Goal: Information Seeking & Learning: Learn about a topic

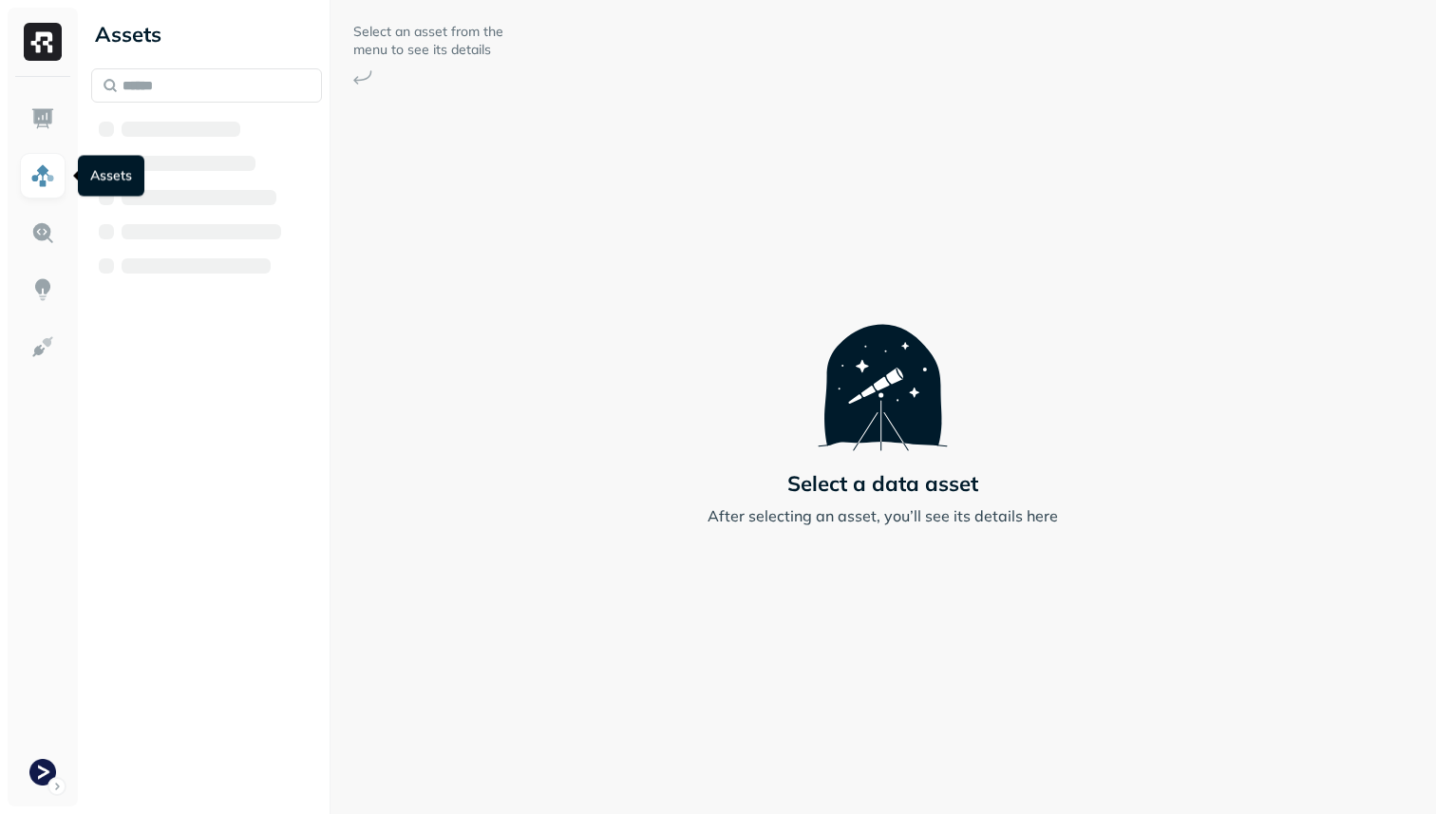
click at [36, 173] on img at bounding box center [42, 175] width 25 height 25
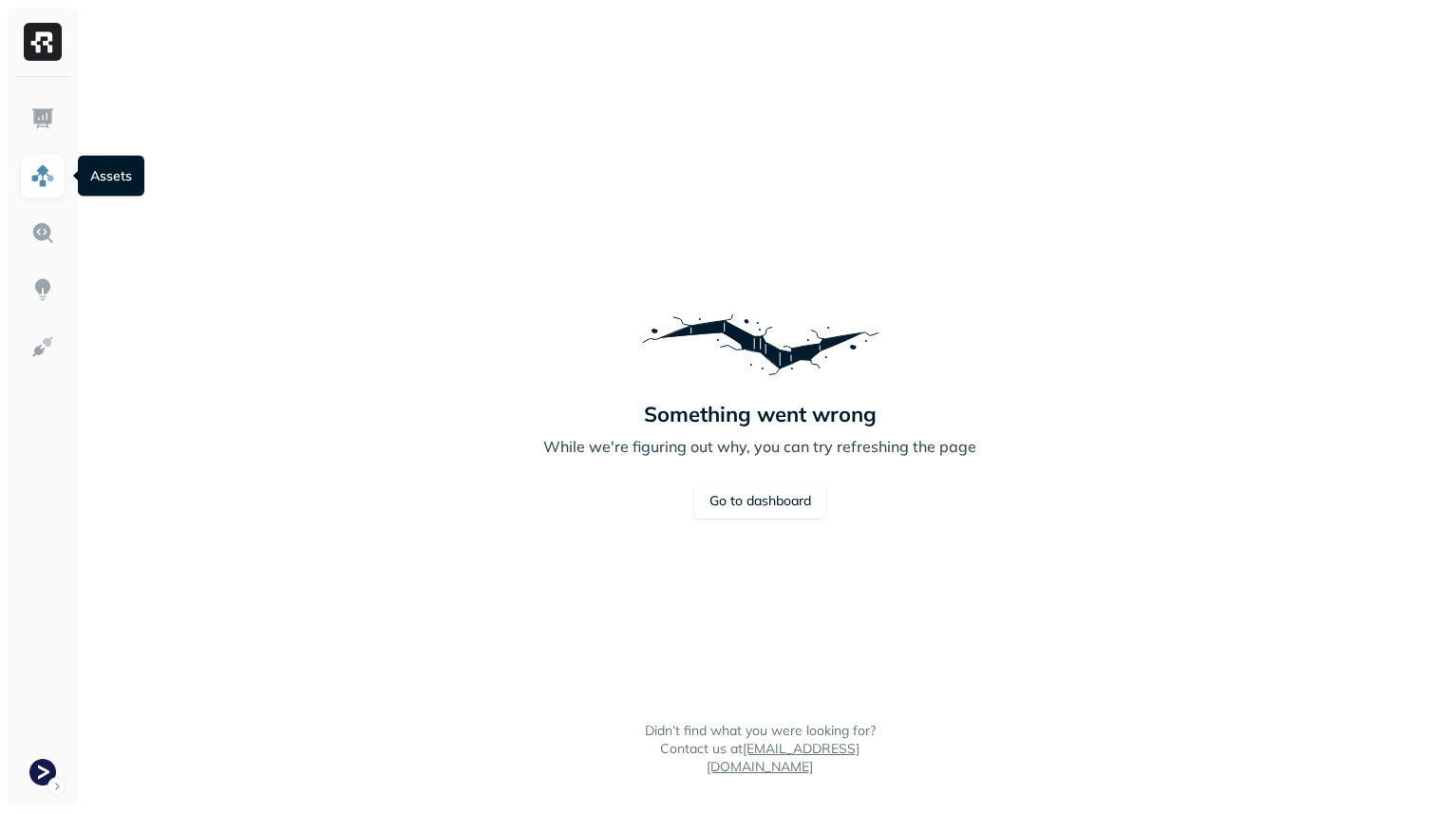
click at [40, 174] on img at bounding box center [42, 175] width 25 height 25
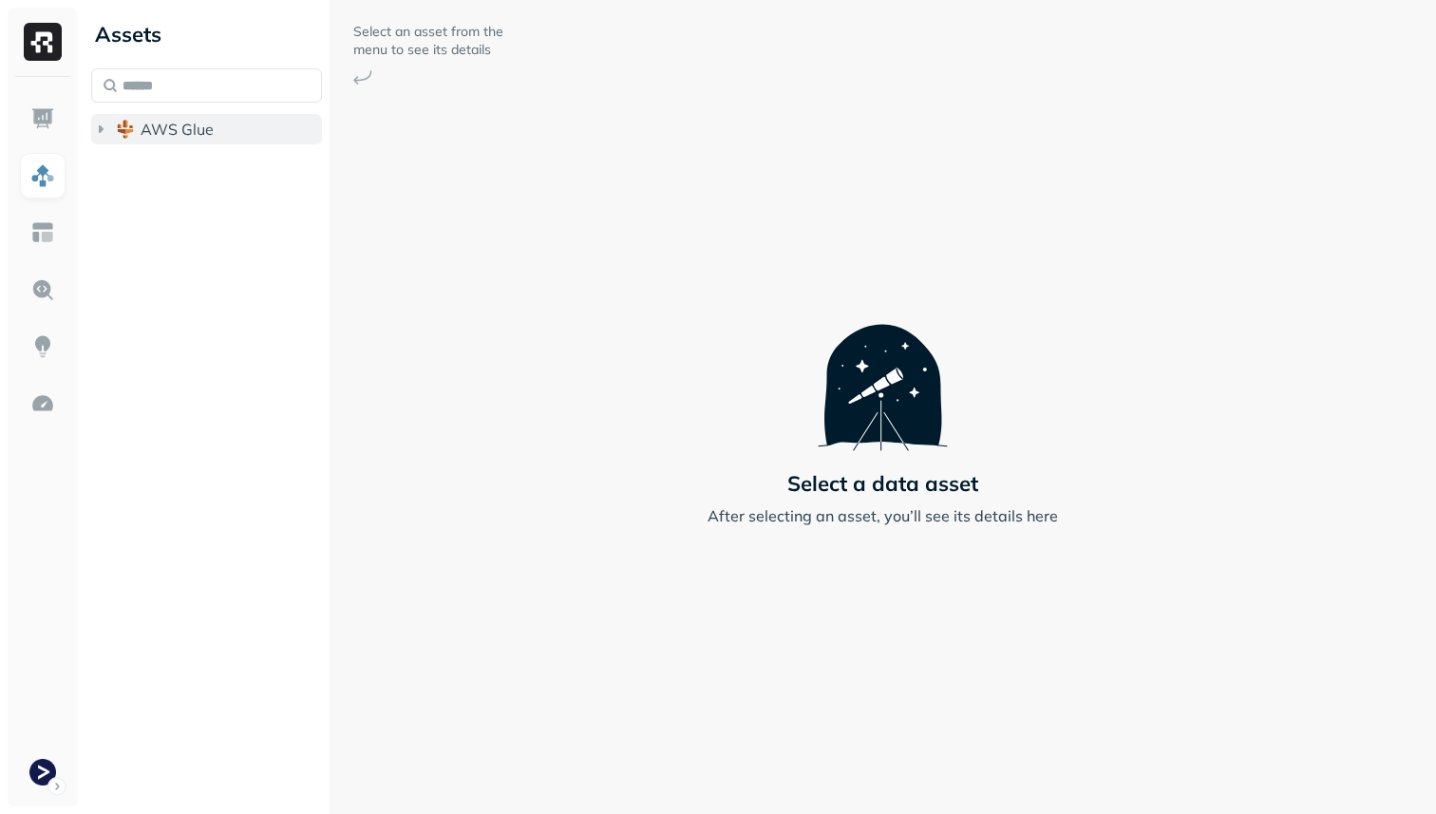
click at [220, 133] on button "AWS Glue" at bounding box center [206, 129] width 231 height 30
click at [219, 178] on button "prod_terminal_core" at bounding box center [216, 165] width 213 height 30
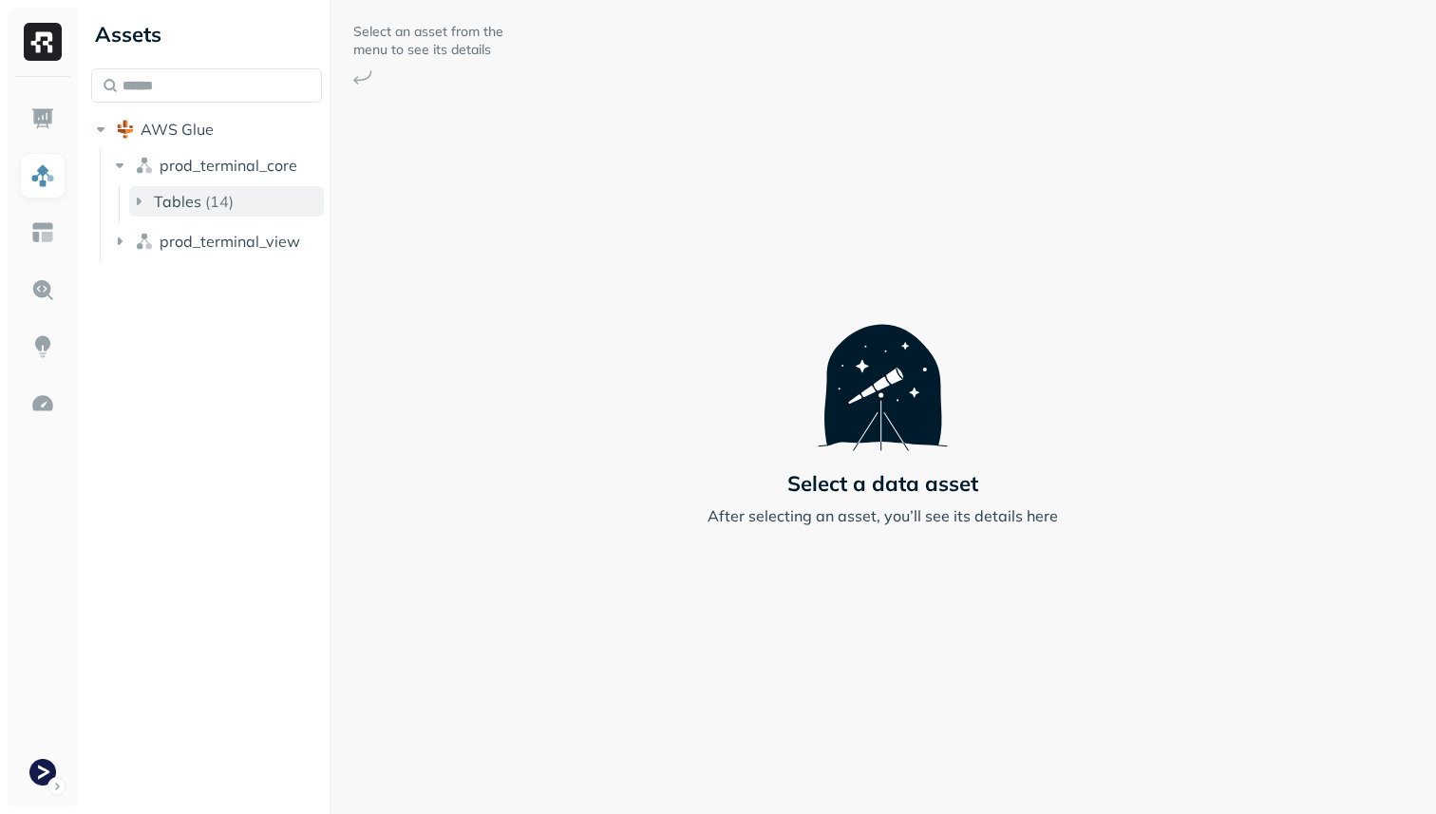
click at [225, 196] on p "( 14 )" at bounding box center [219, 201] width 28 height 19
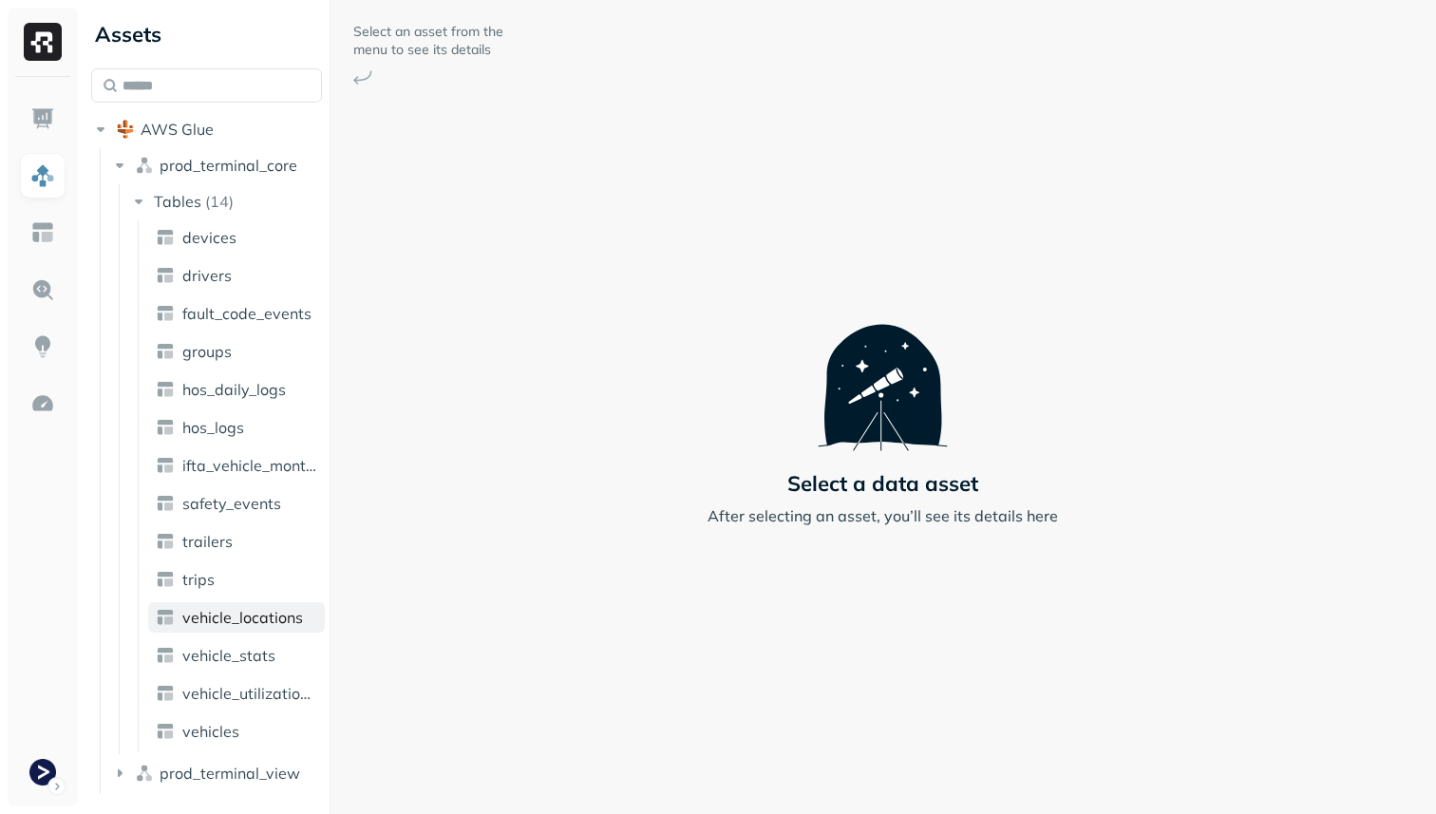
click at [273, 609] on span "vehicle_locations" at bounding box center [242, 617] width 121 height 19
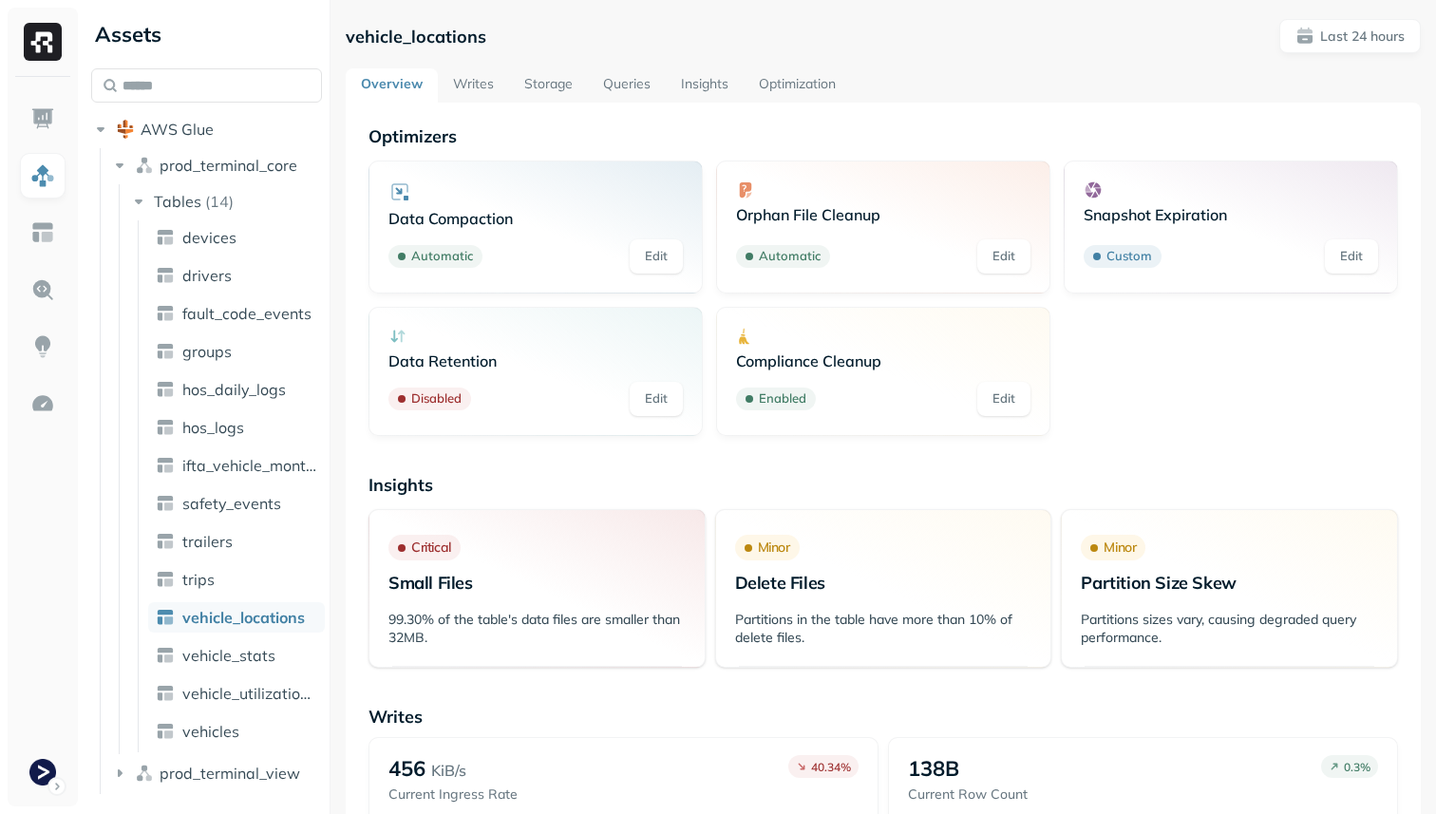
click at [541, 85] on link "Storage" at bounding box center [548, 85] width 79 height 34
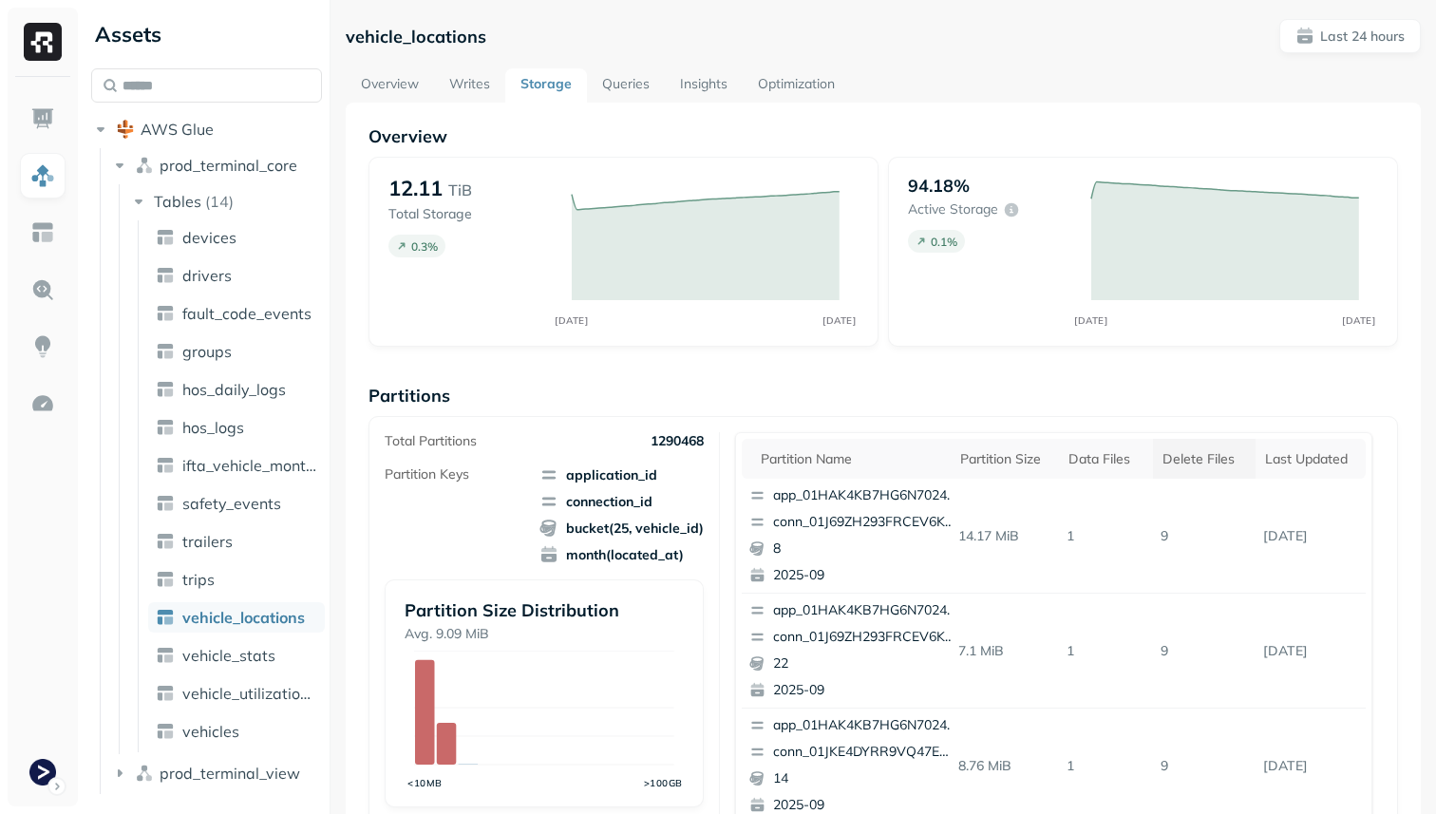
click at [1197, 456] on div "Delete Files" at bounding box center [1205, 459] width 84 height 18
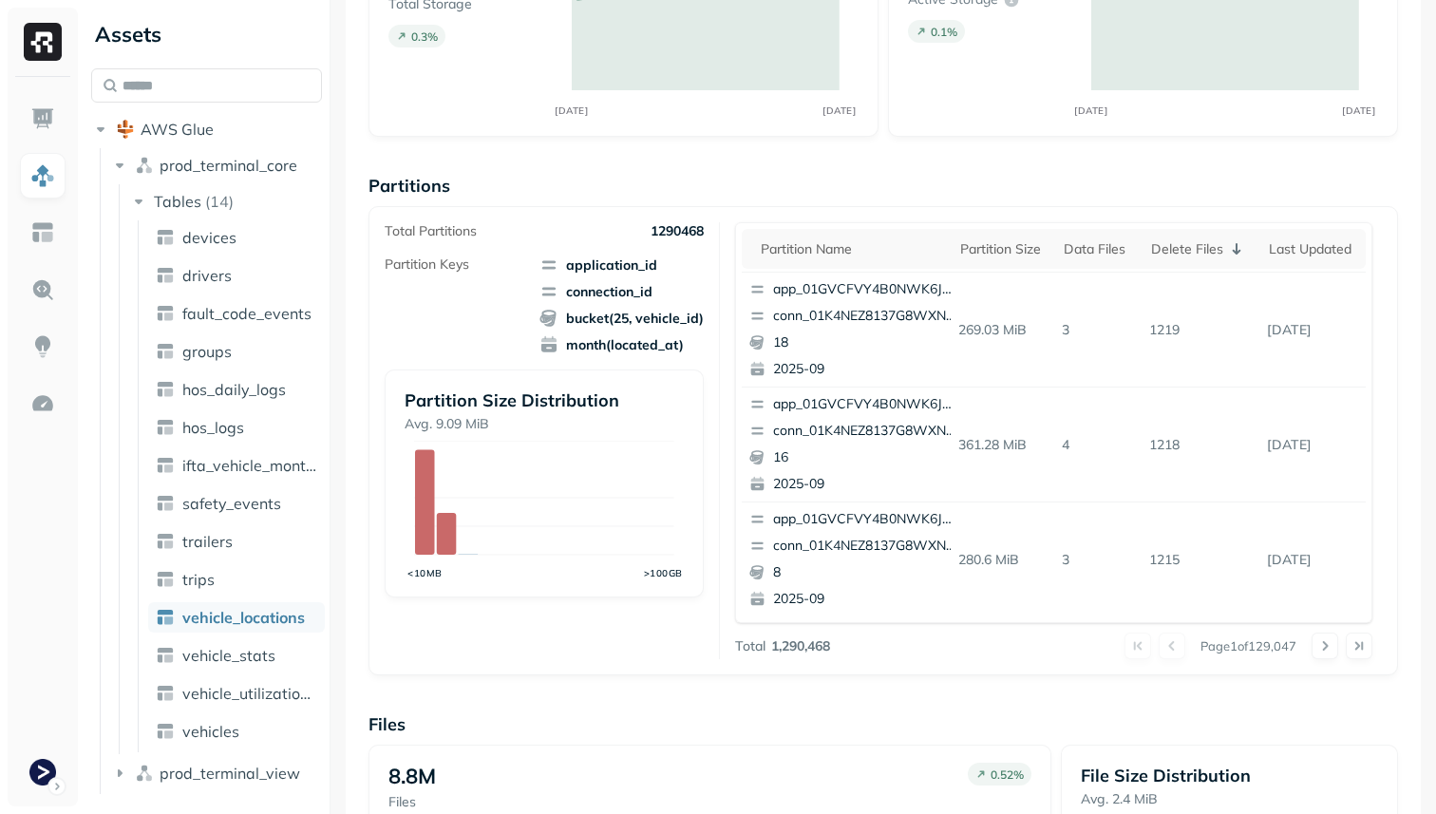
scroll to position [236, 0]
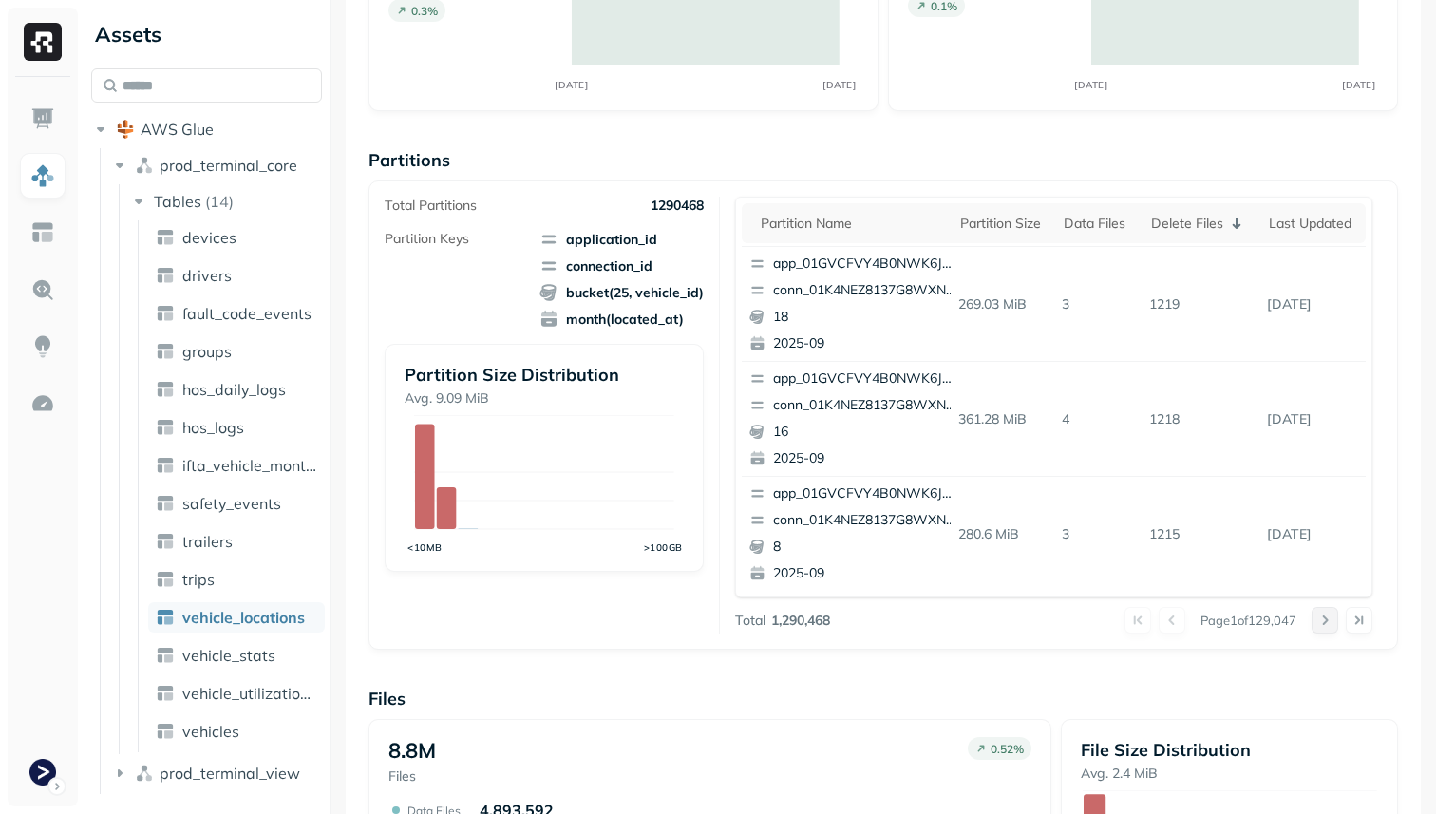
click at [1330, 620] on button at bounding box center [1325, 620] width 27 height 27
click at [1110, 227] on div "Data Files" at bounding box center [1098, 224] width 68 height 18
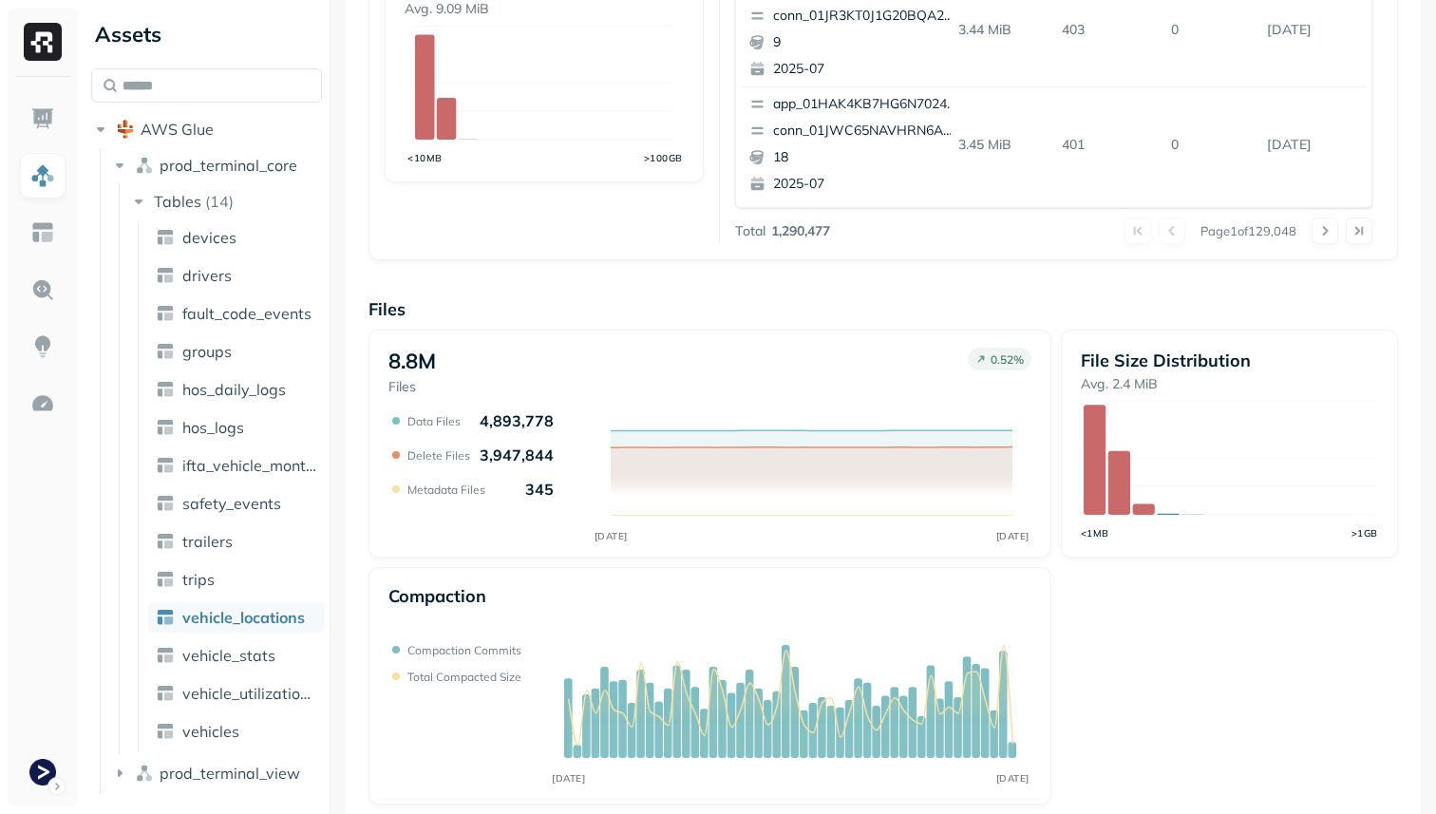
scroll to position [638, 0]
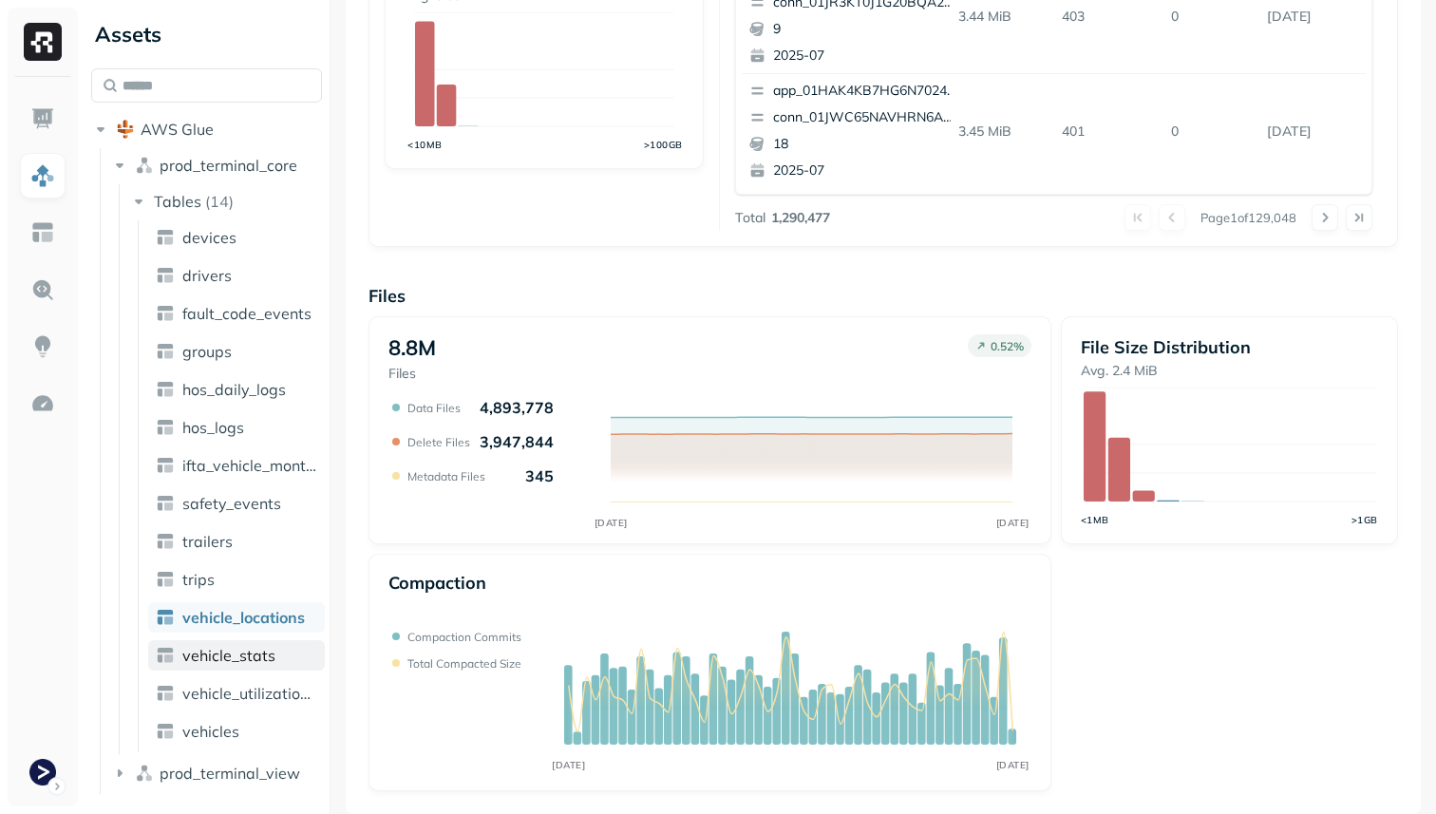
click at [279, 652] on link "vehicle_stats" at bounding box center [236, 655] width 177 height 30
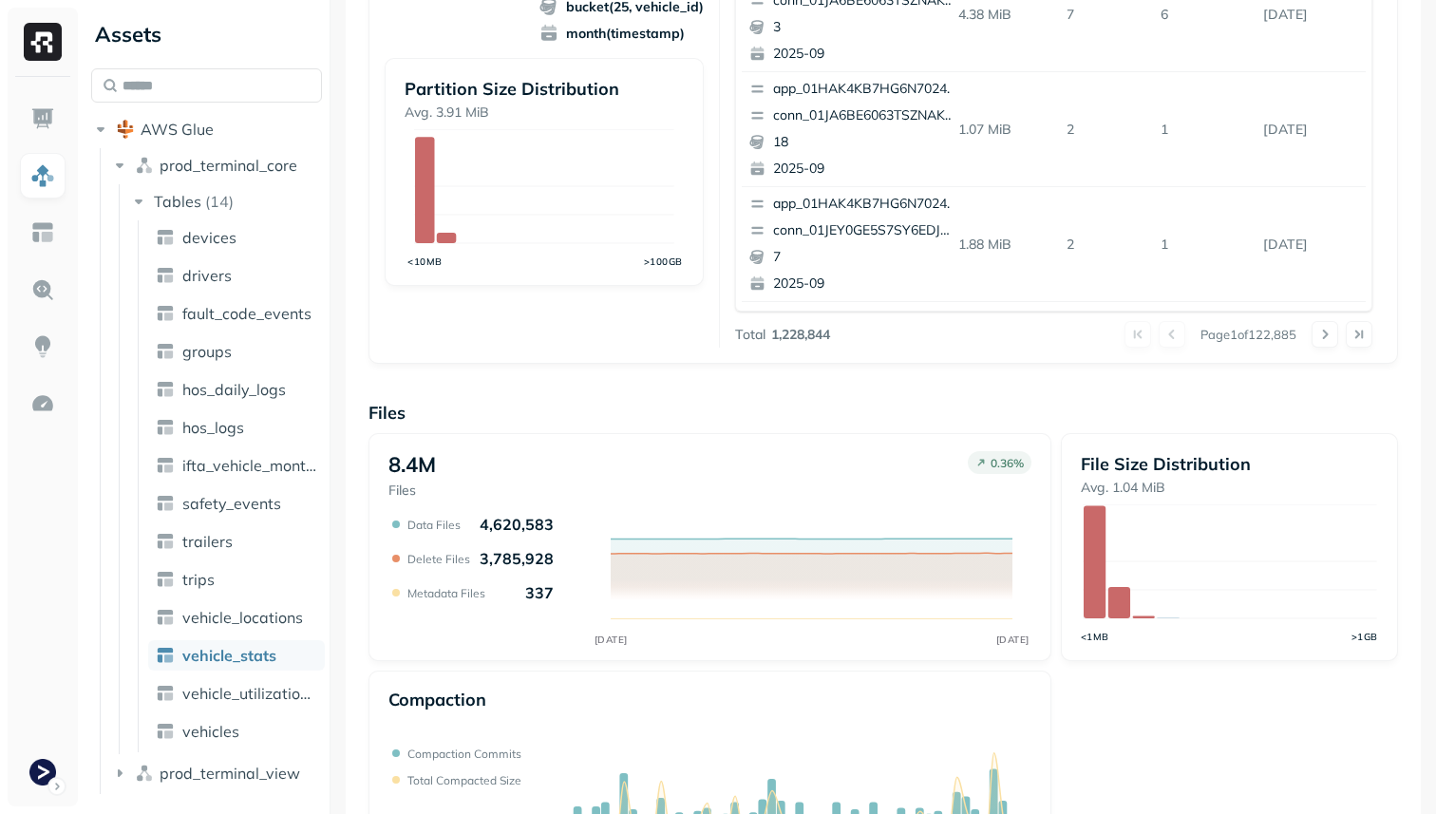
scroll to position [638, 0]
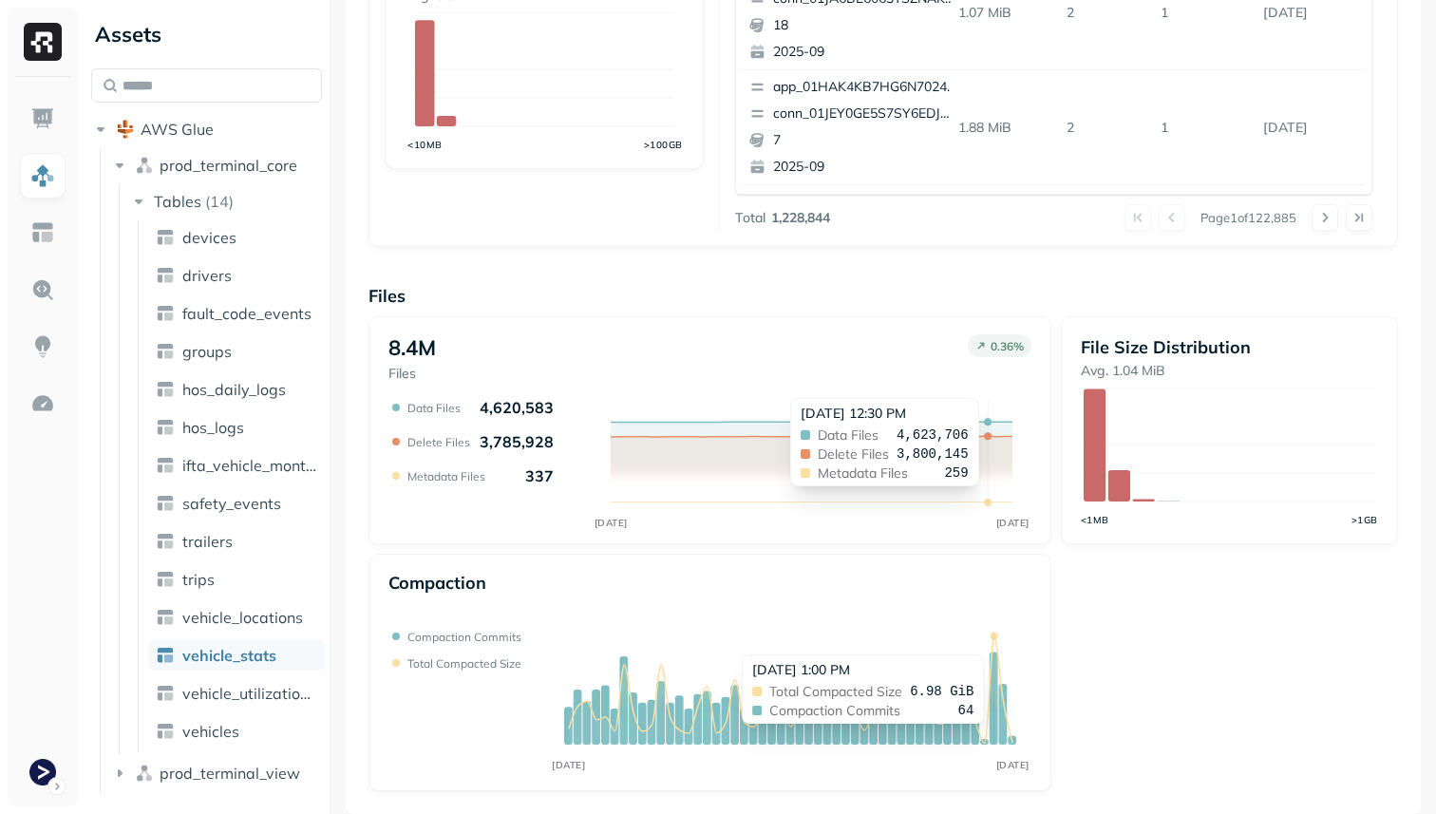
click at [993, 645] on icon at bounding box center [791, 689] width 444 height 107
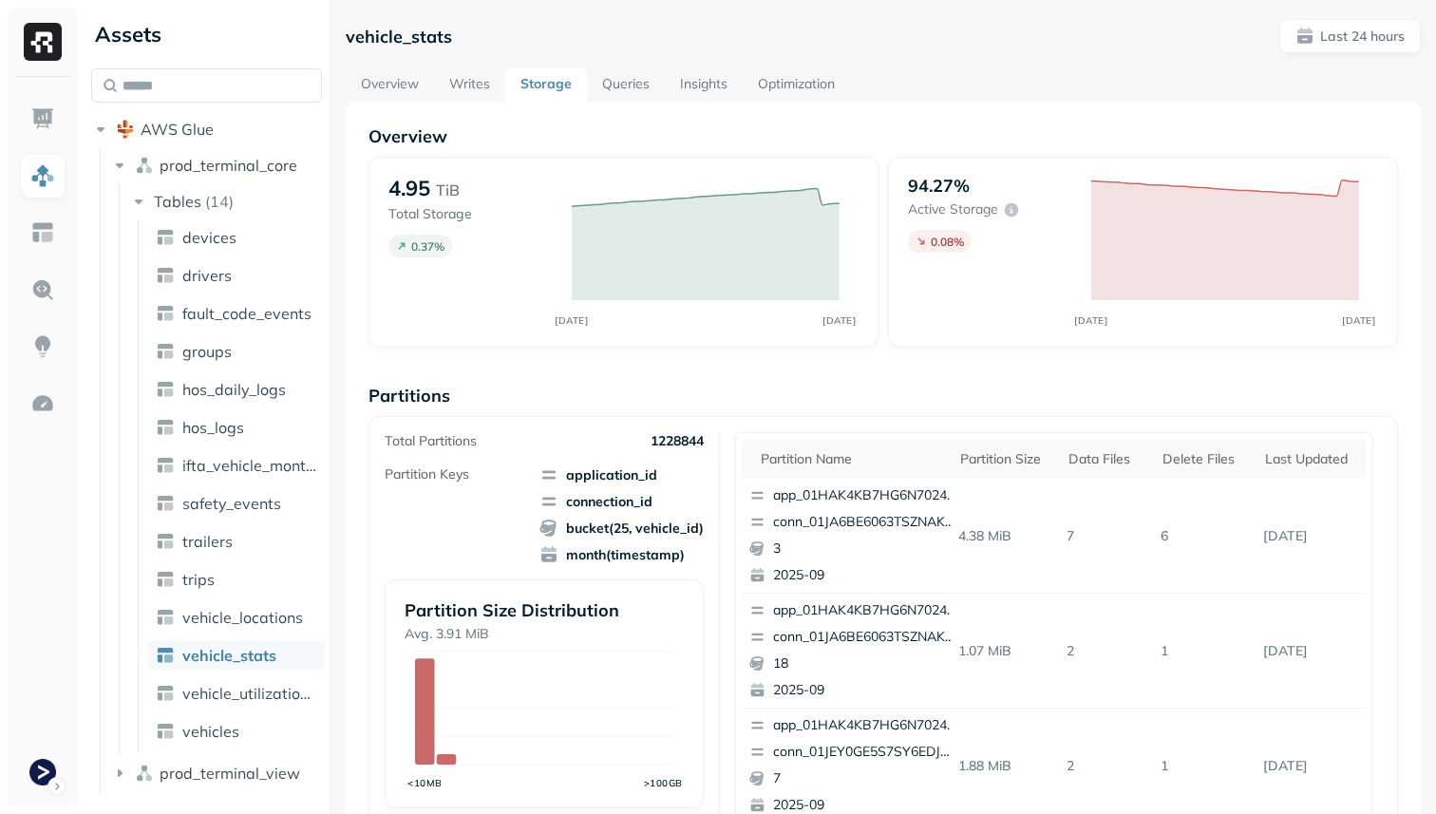
click at [770, 78] on link "Optimization" at bounding box center [796, 85] width 107 height 34
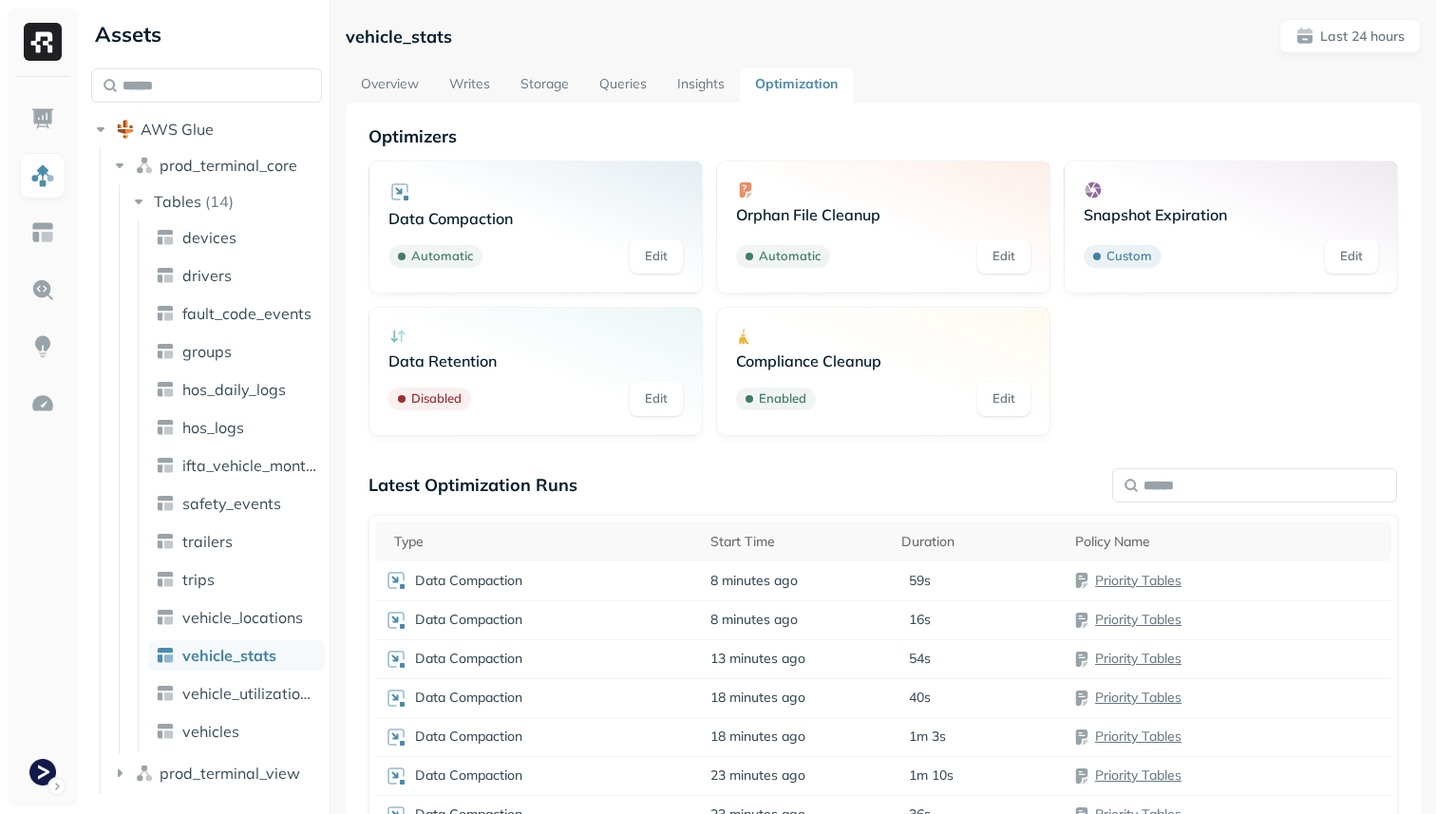
scroll to position [212, 0]
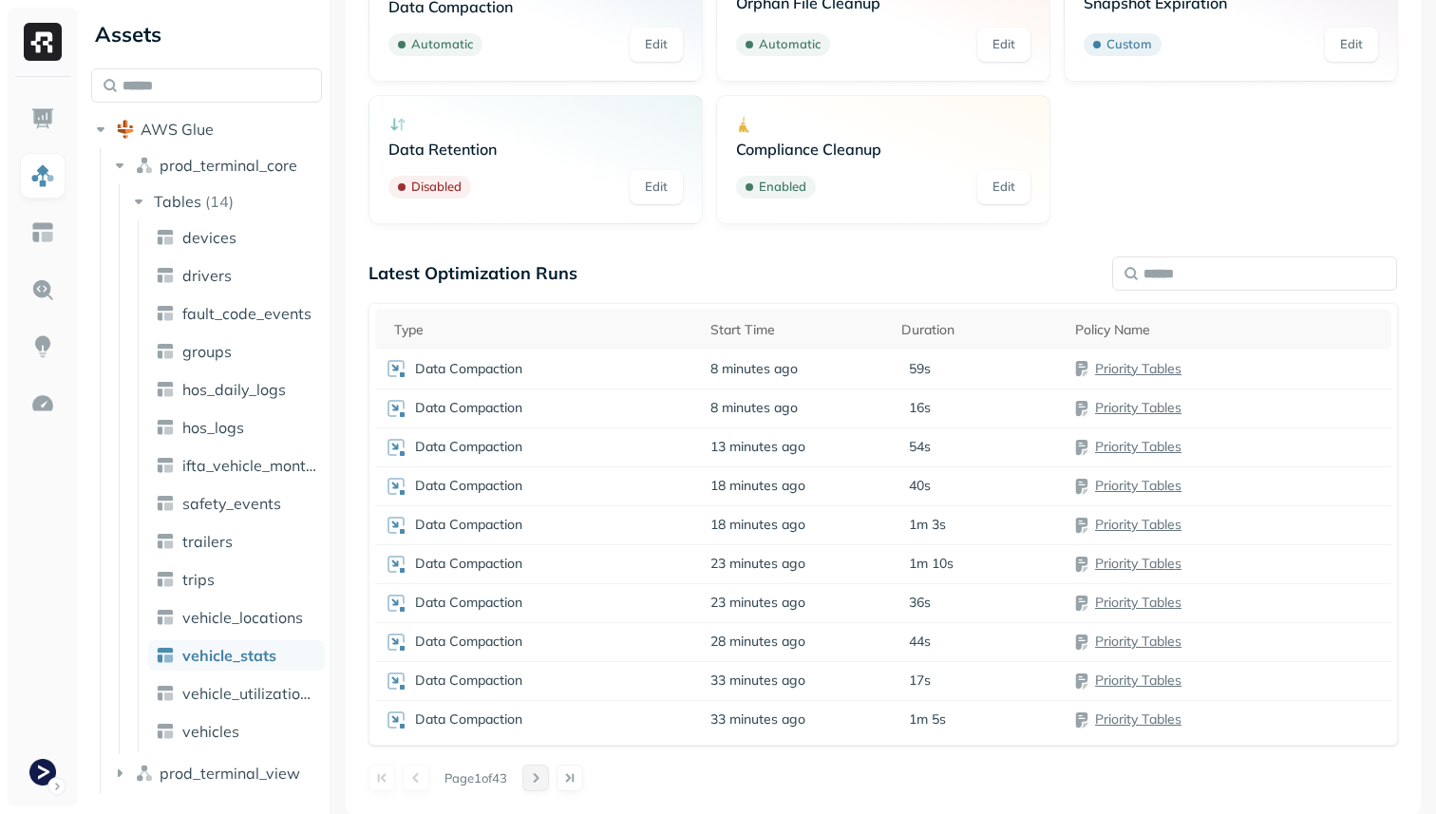
click at [540, 776] on button at bounding box center [535, 778] width 27 height 27
click at [412, 778] on button at bounding box center [416, 778] width 27 height 27
click at [487, 372] on p "Data Compaction" at bounding box center [468, 369] width 107 height 18
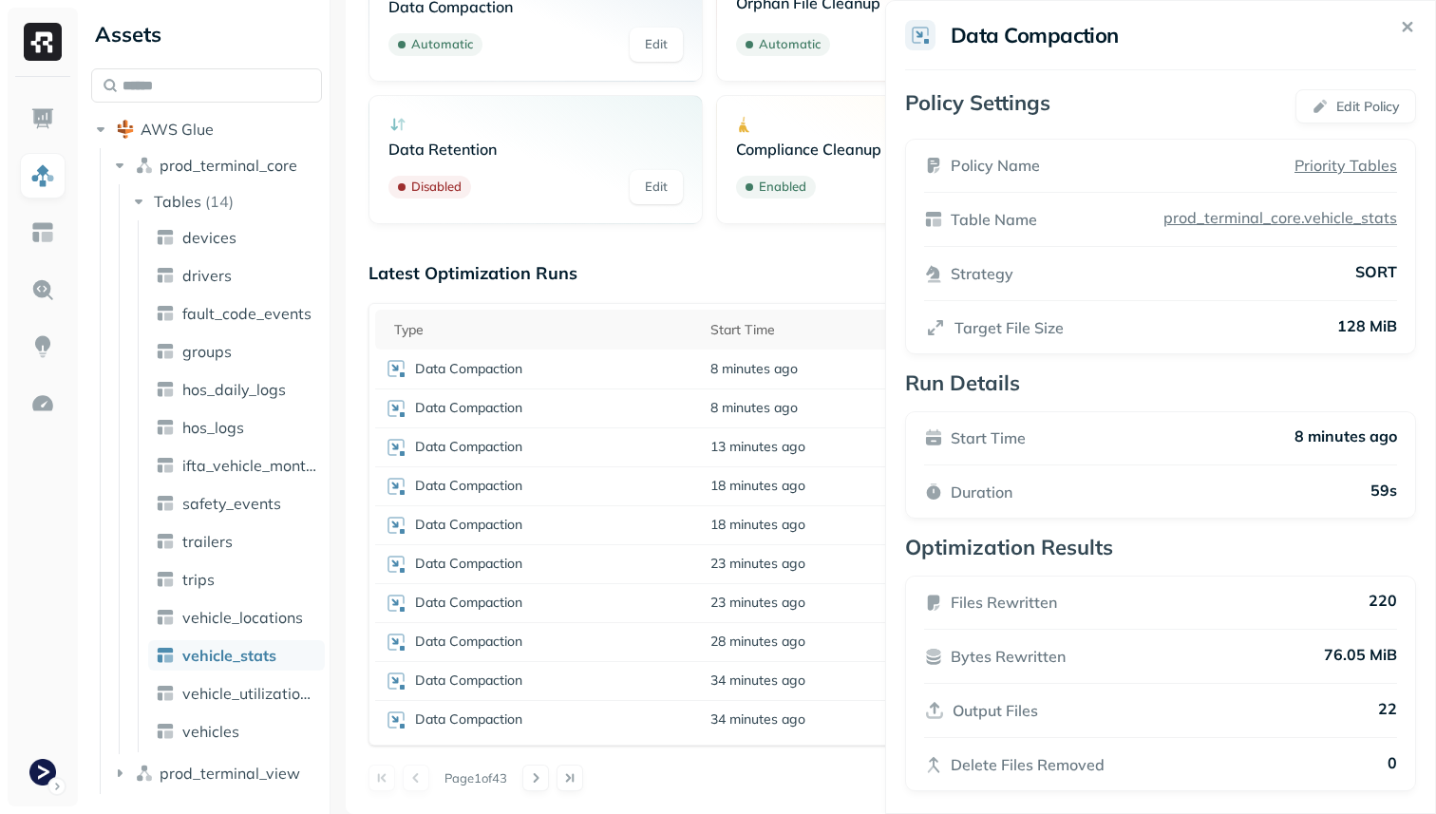
click at [487, 398] on html "Assets AWS Glue prod_terminal_core Tables ( 14 ) devices drivers fault_code_eve…" at bounding box center [718, 407] width 1436 height 814
click at [487, 408] on p "Data Compaction" at bounding box center [468, 408] width 107 height 18
click at [487, 448] on p "Data Compaction" at bounding box center [468, 447] width 107 height 18
click at [490, 488] on p "Data Compaction" at bounding box center [468, 486] width 107 height 18
click at [490, 521] on p "Data Compaction" at bounding box center [468, 525] width 107 height 18
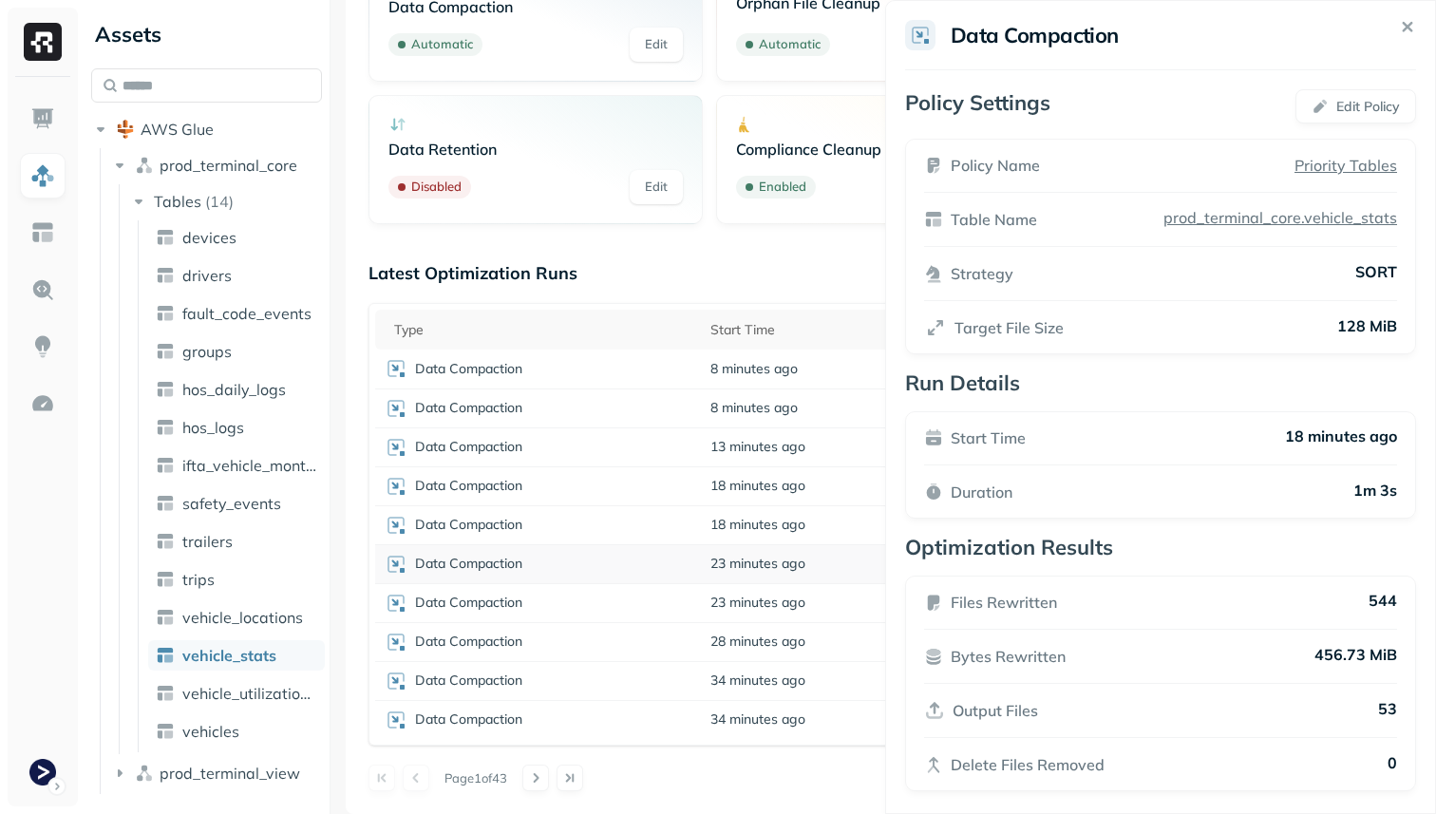
click at [490, 566] on p "Data Compaction" at bounding box center [468, 564] width 107 height 18
click at [490, 598] on p "Data Compaction" at bounding box center [468, 603] width 107 height 18
click at [492, 645] on p "Data Compaction" at bounding box center [468, 642] width 107 height 18
click at [495, 679] on p "Data Compaction" at bounding box center [468, 681] width 107 height 18
click at [497, 713] on p "Data Compaction" at bounding box center [468, 720] width 107 height 18
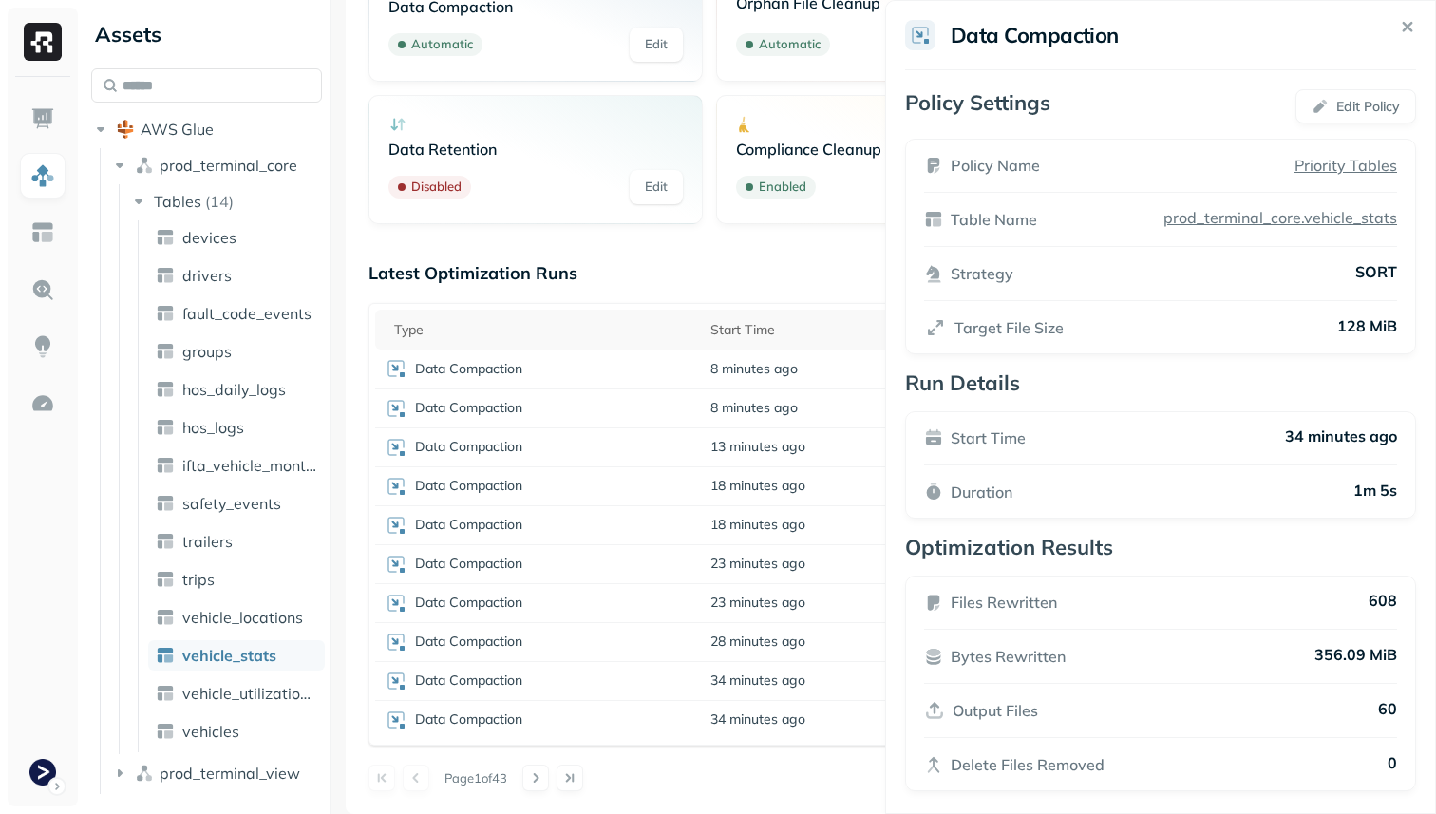
click at [536, 243] on div "Optimizers Data Compaction Automatic Edit Orphan File Cleanup Automatic Edit Sn…" at bounding box center [884, 353] width 1030 height 878
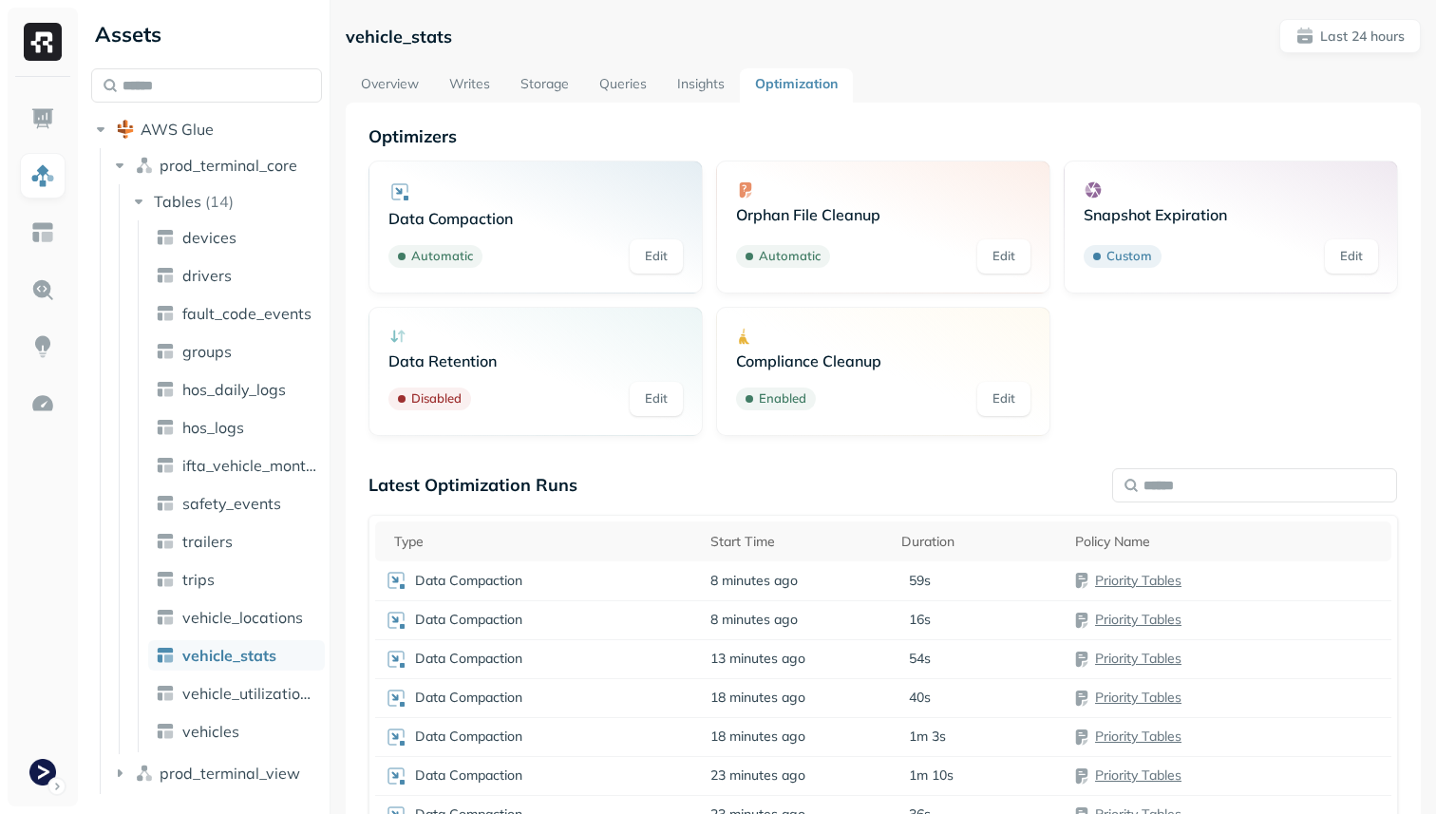
click at [402, 88] on link "Overview" at bounding box center [390, 85] width 88 height 34
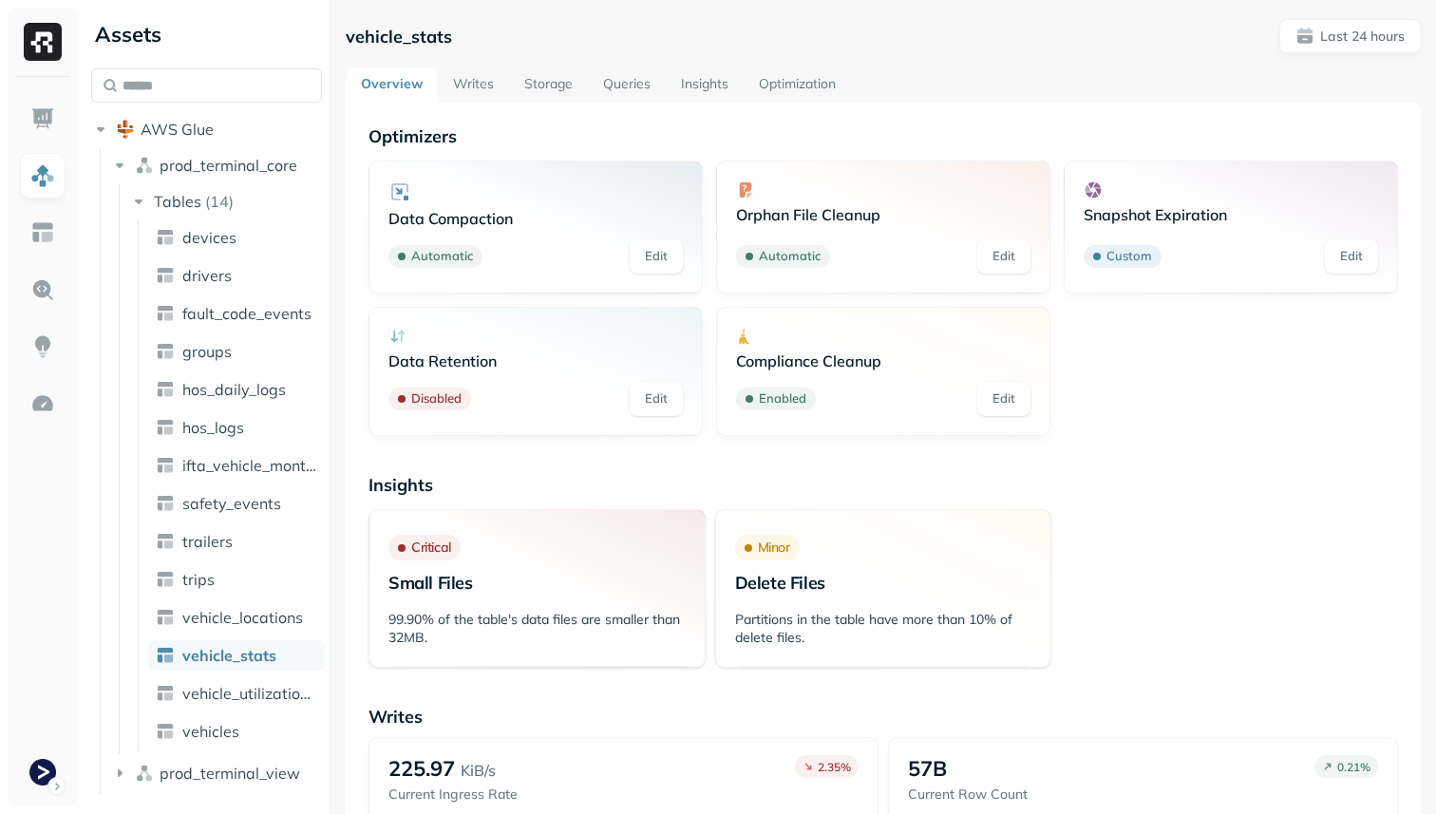
click at [541, 83] on link "Storage" at bounding box center [548, 85] width 79 height 34
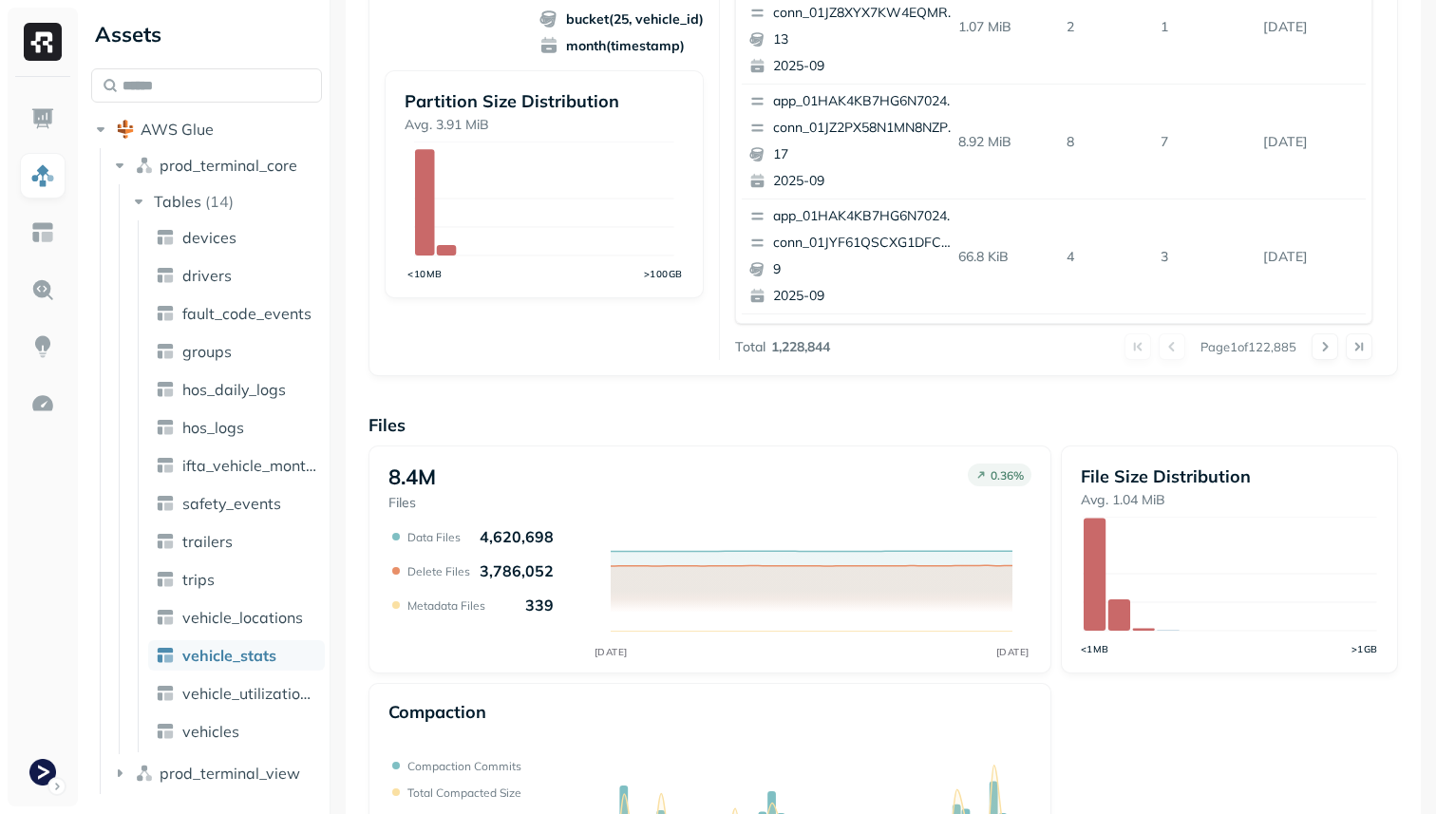
scroll to position [638, 0]
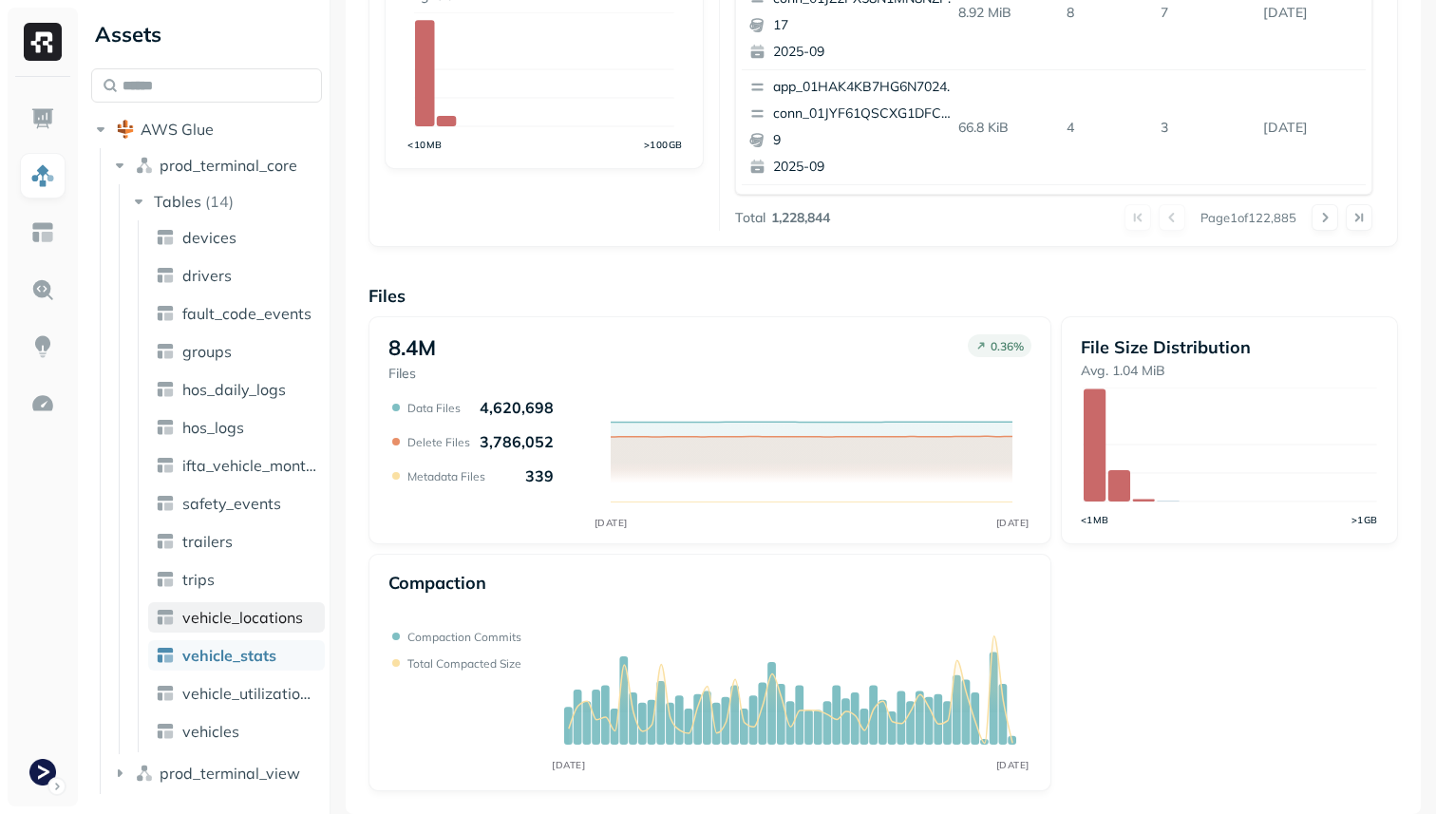
click at [289, 616] on span "vehicle_locations" at bounding box center [242, 617] width 121 height 19
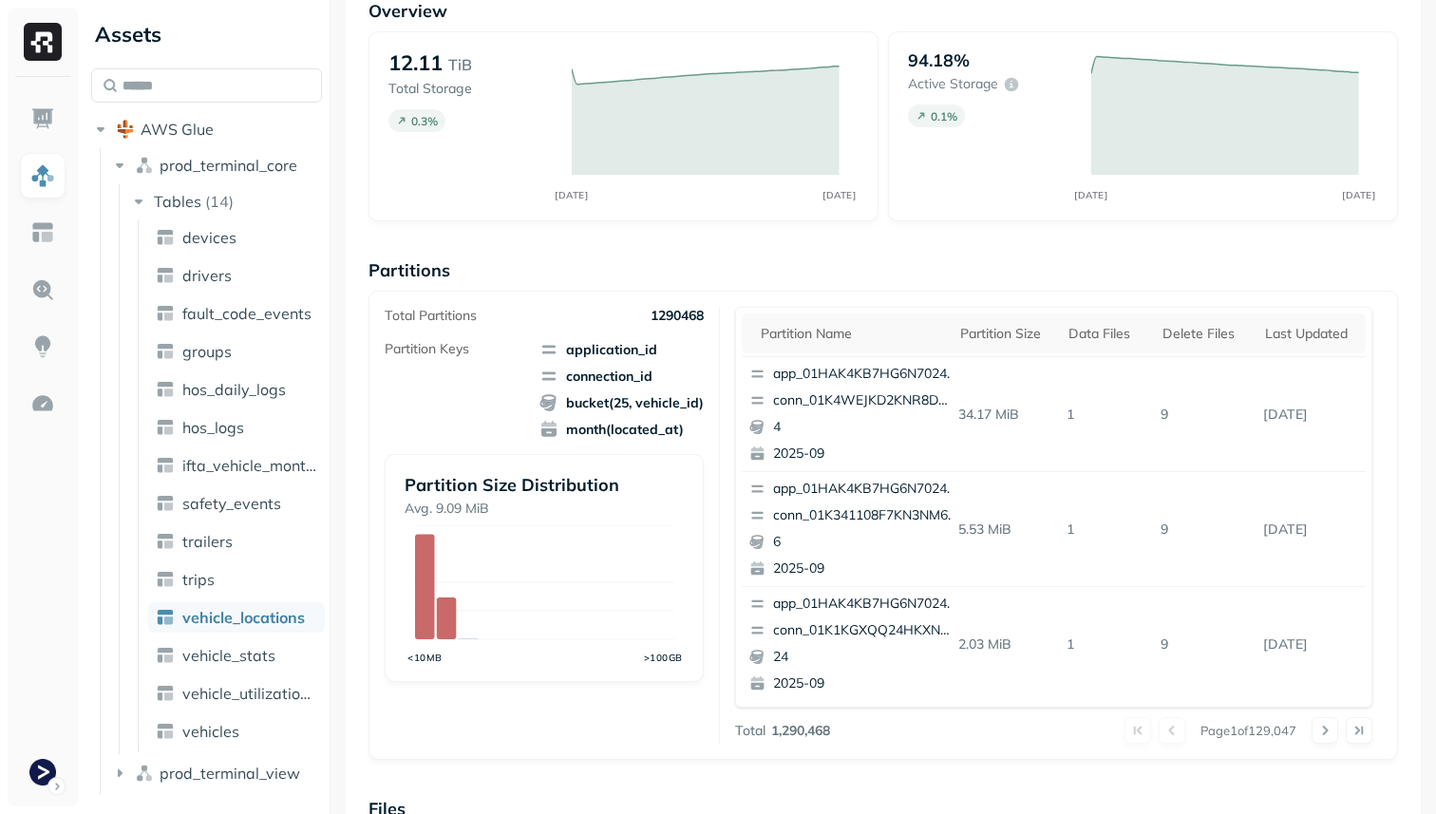
scroll to position [638, 0]
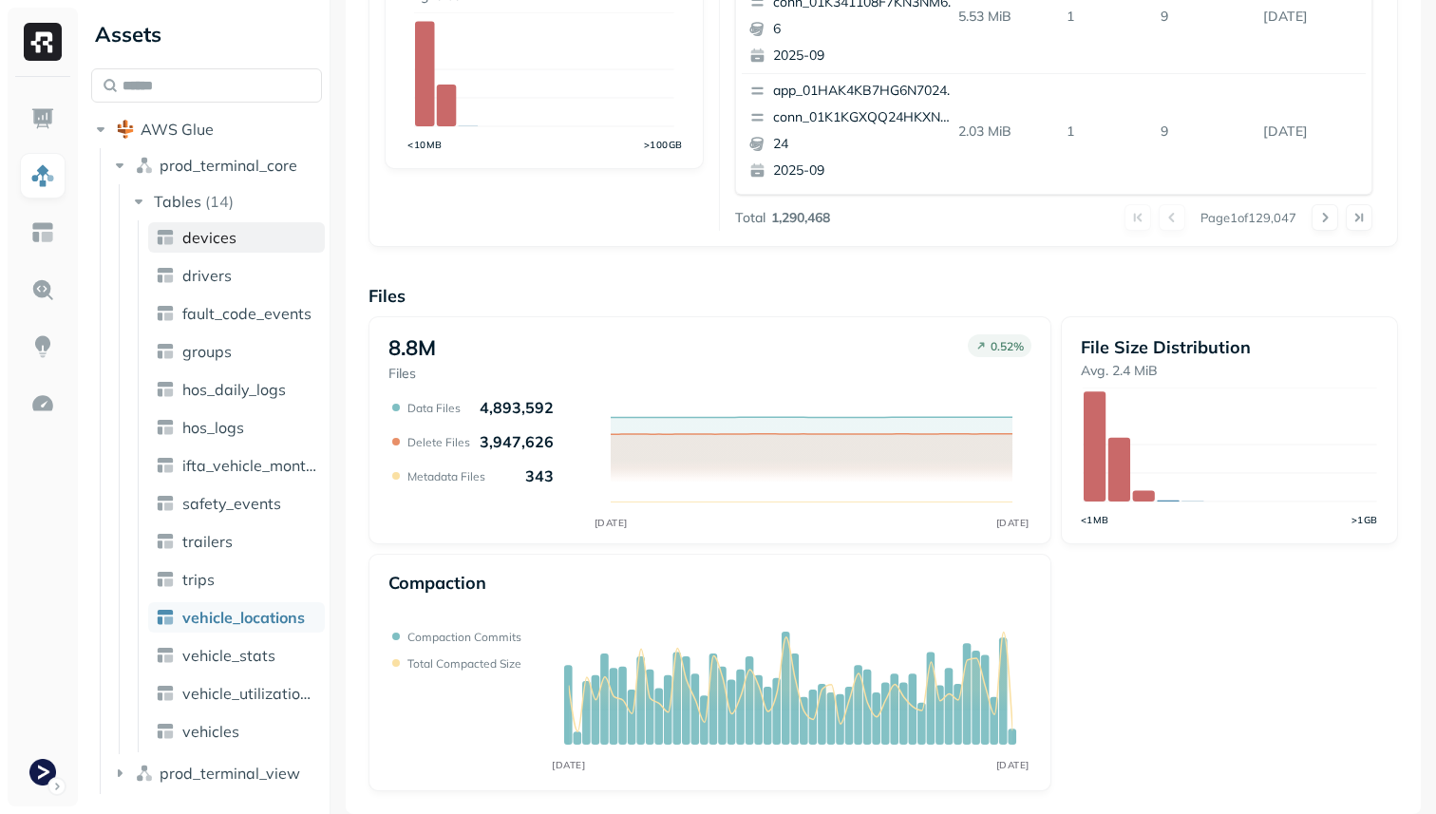
click at [240, 250] on link "devices" at bounding box center [236, 237] width 177 height 30
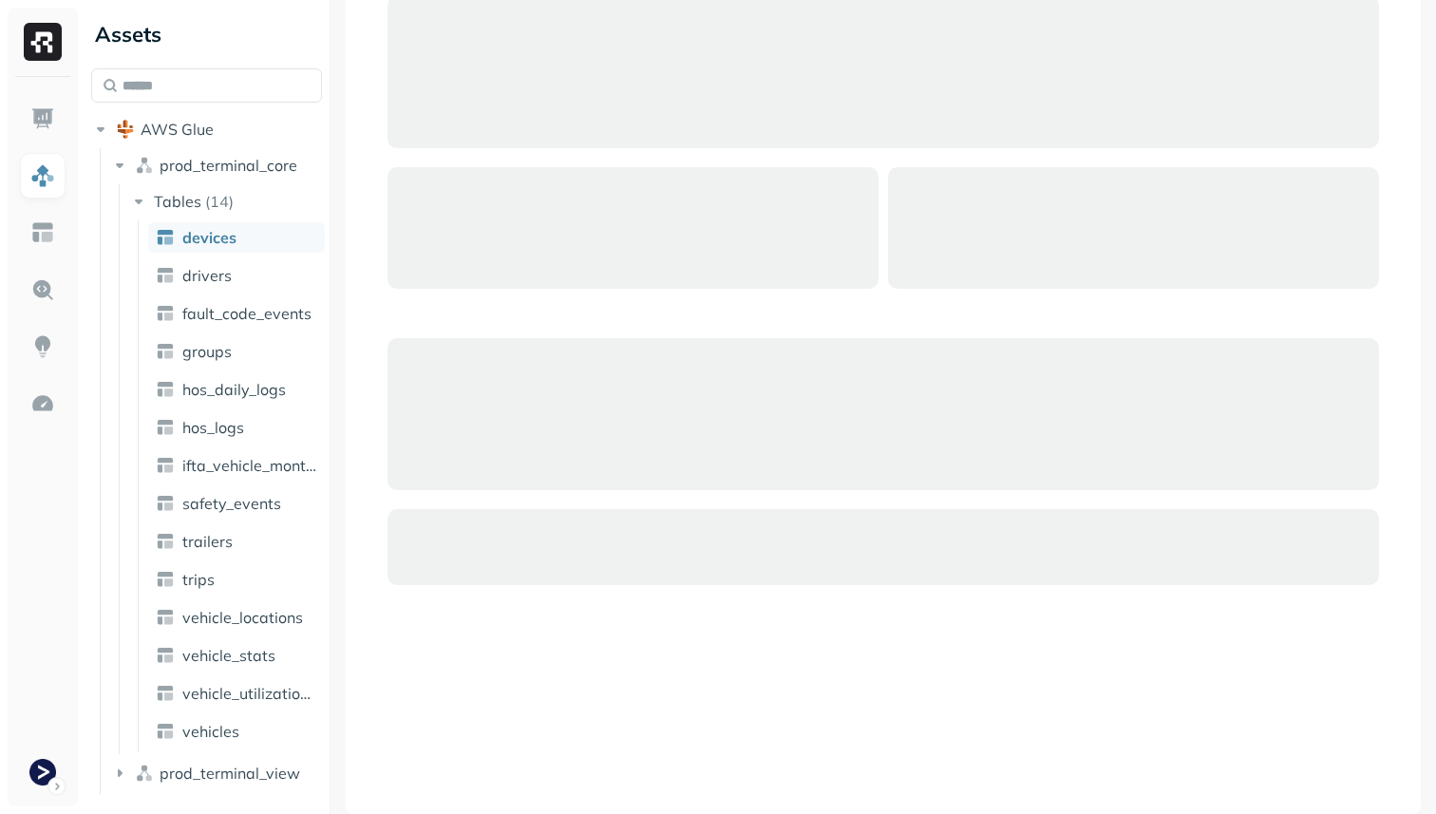
scroll to position [125, 0]
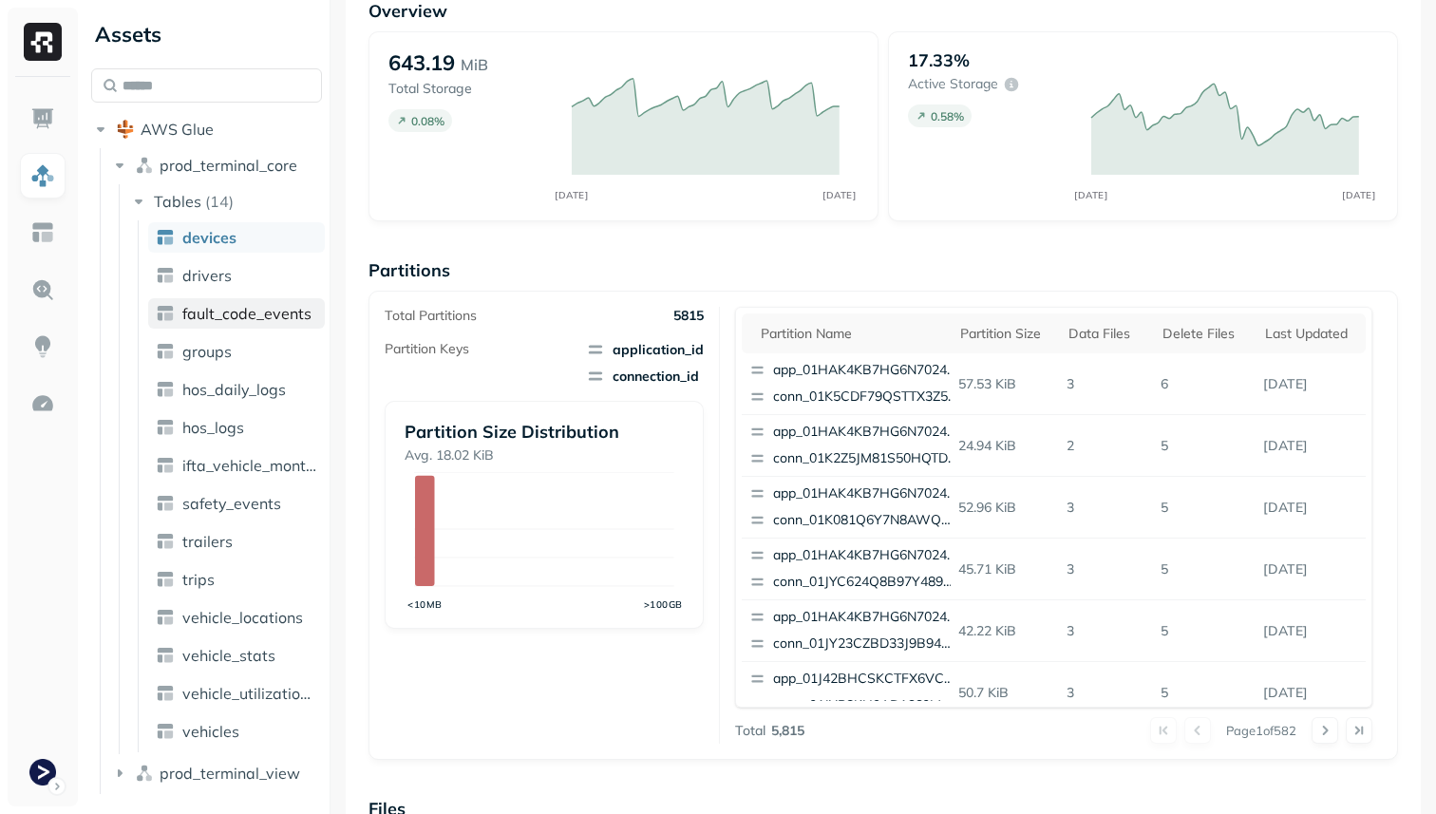
click at [253, 320] on span "fault_code_events" at bounding box center [246, 313] width 129 height 19
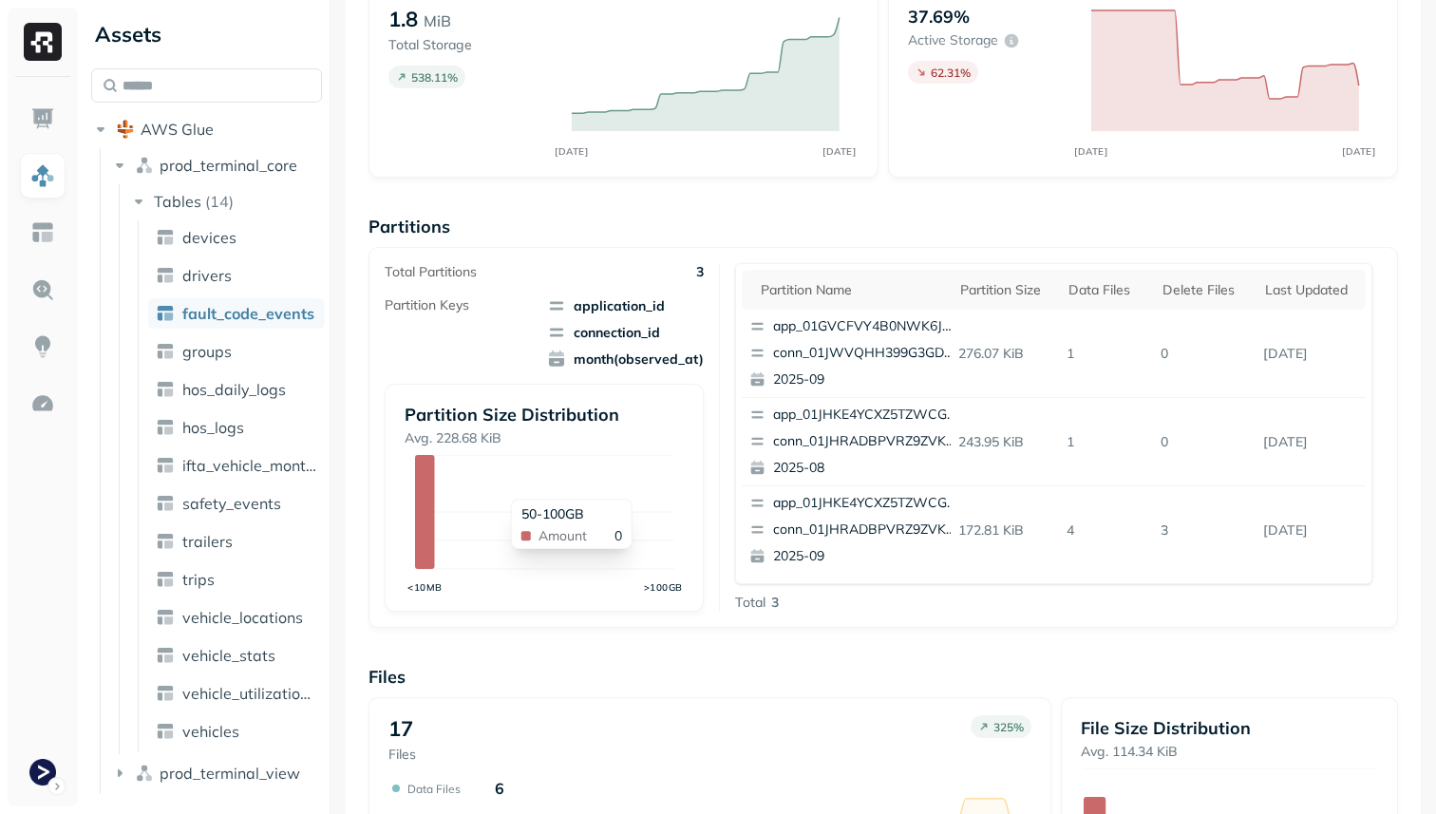
scroll to position [550, 0]
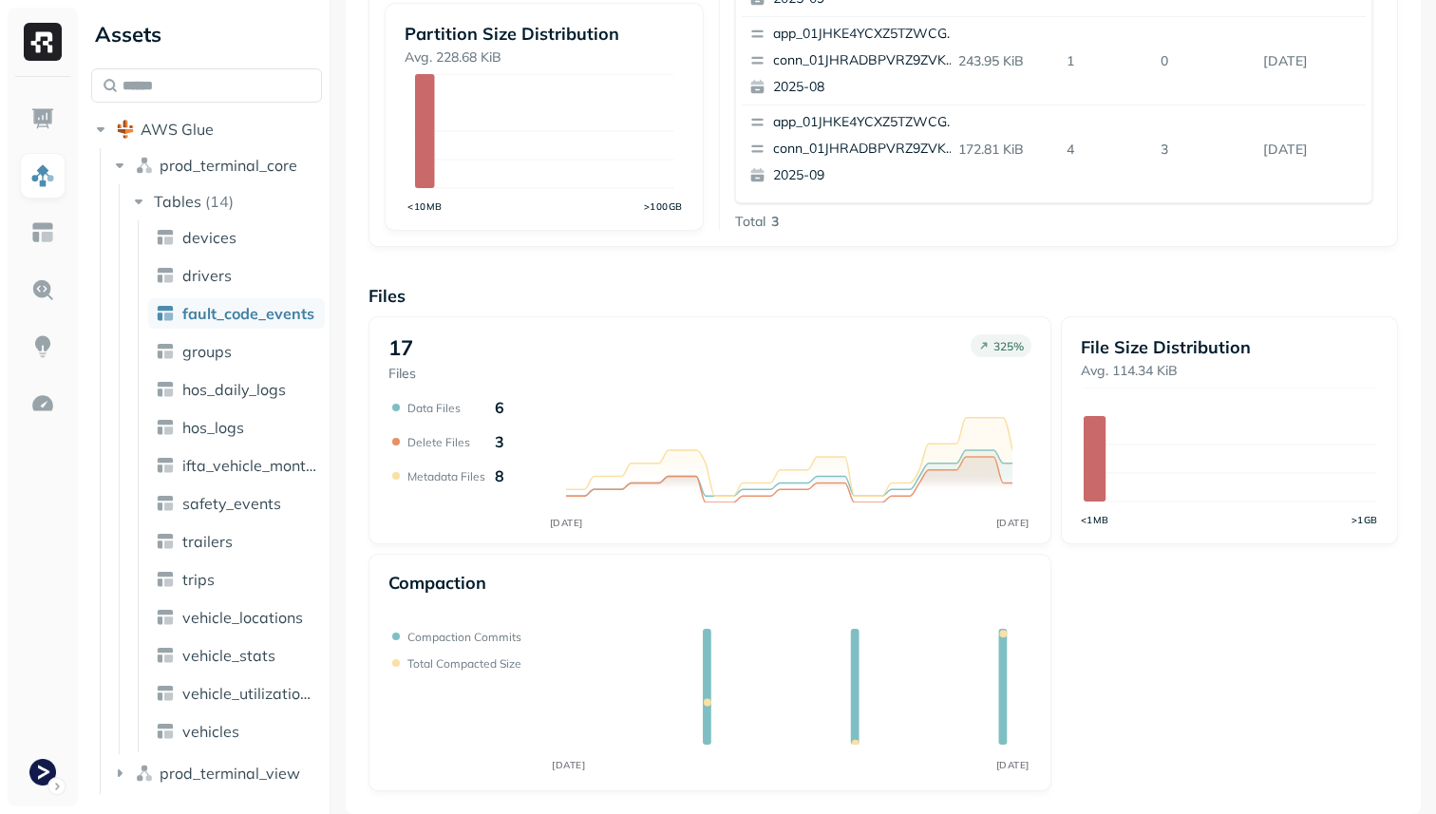
click at [450, 449] on div "Delete Files 3" at bounding box center [456, 441] width 97 height 19
